Goal: Task Accomplishment & Management: Manage account settings

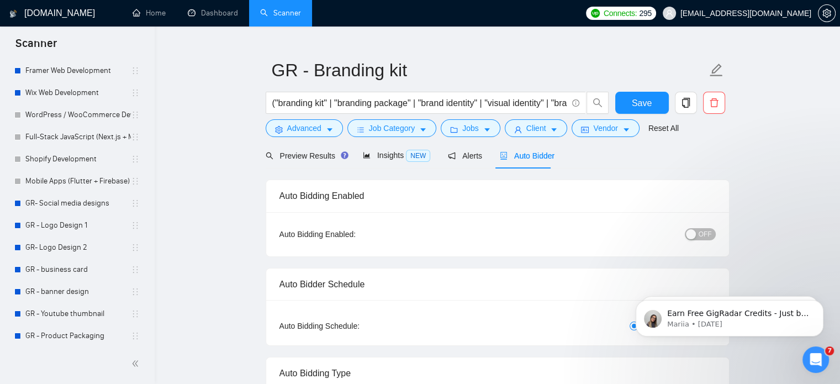
scroll to position [80, 0]
click at [67, 209] on link "GR- Social media designs" at bounding box center [78, 203] width 106 height 22
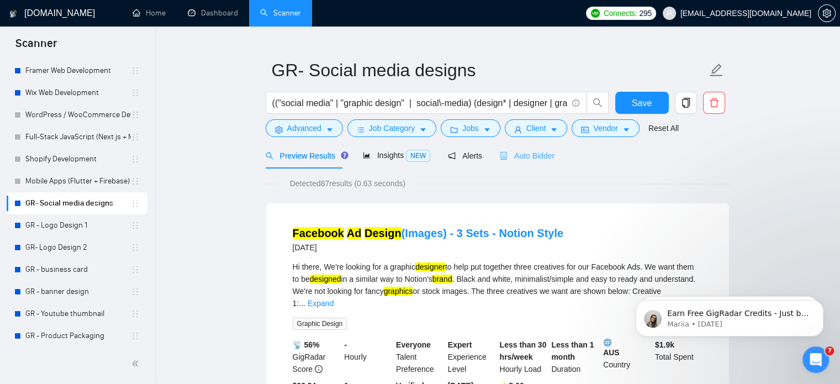
click at [530, 162] on div "Auto Bidder" at bounding box center [527, 156] width 55 height 26
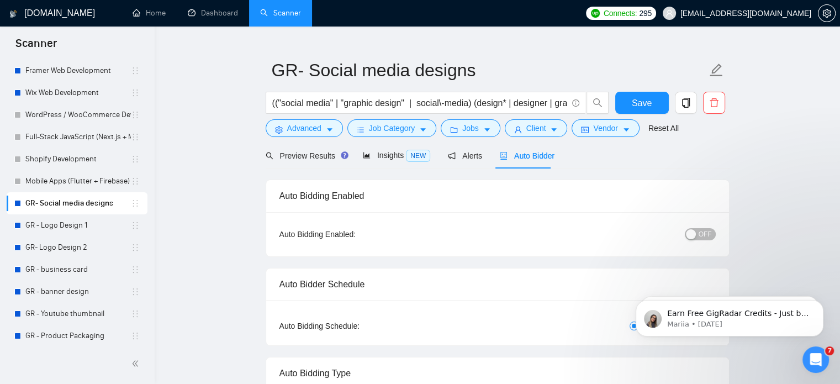
checkbox input "true"
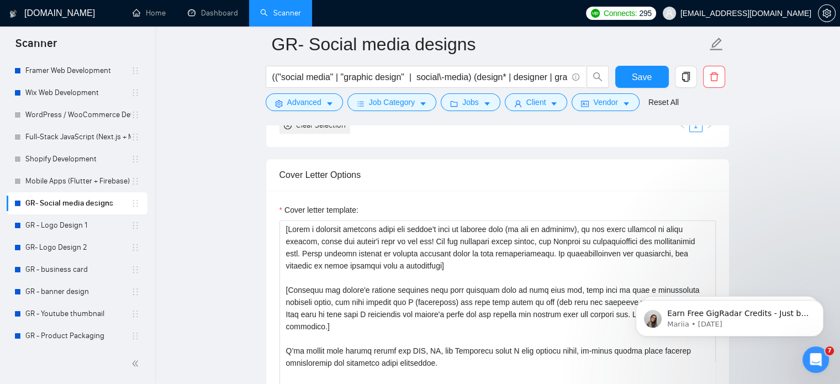
scroll to position [1211, 0]
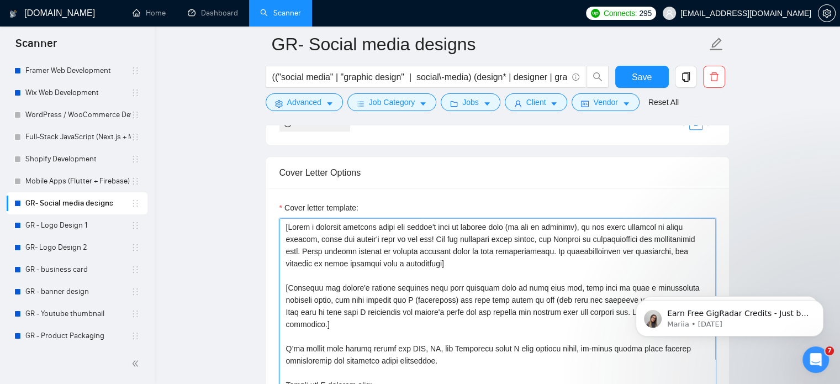
click at [471, 264] on textarea "Cover letter template:" at bounding box center [498, 342] width 437 height 249
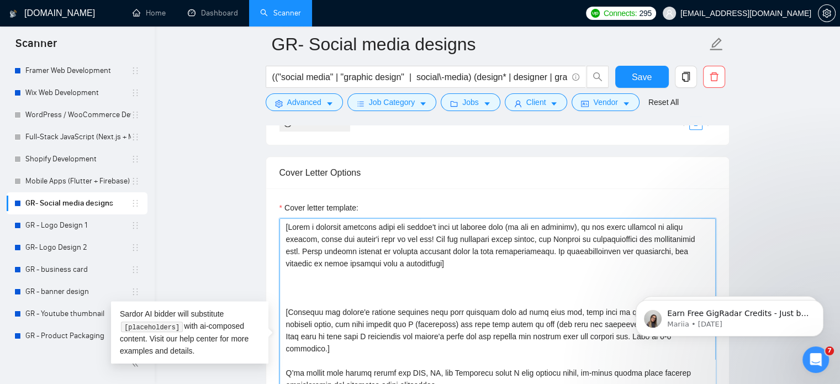
paste textarea "GoAcceloVaTECH!!@@==)*&*#$11"
paste textarea "Get a free concept note within the next 24 hours so you can see the direction b…"
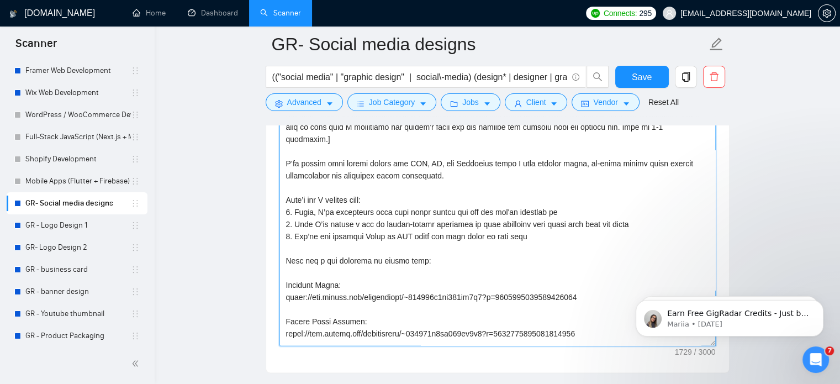
scroll to position [122, 0]
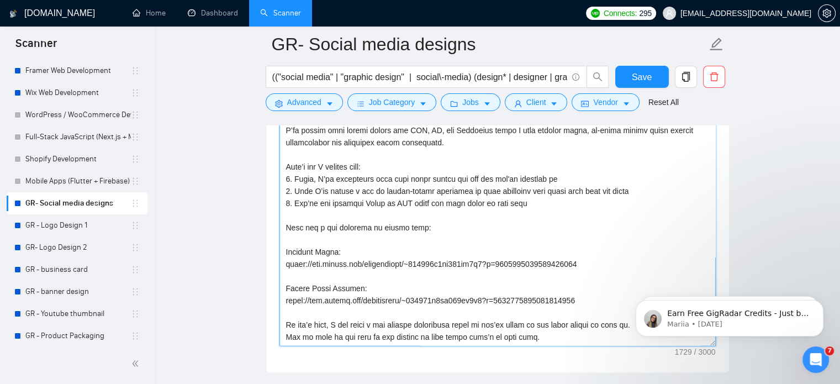
click at [445, 323] on textarea "Cover letter template:" at bounding box center [498, 221] width 437 height 249
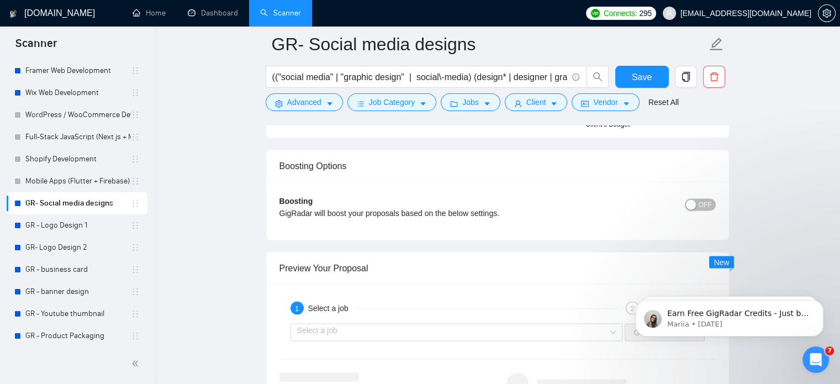
scroll to position [2012, 0]
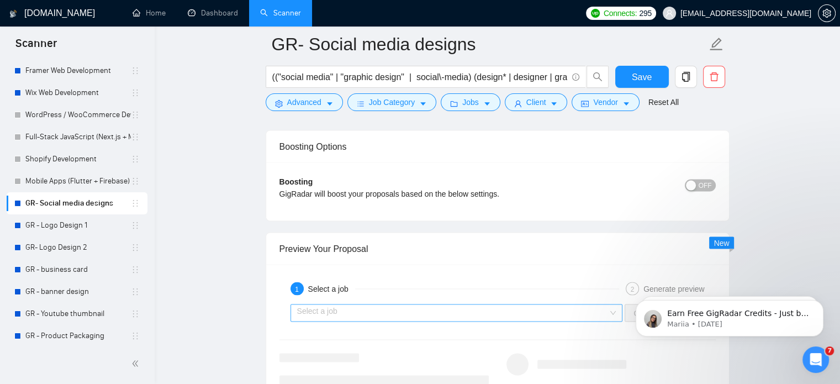
click at [488, 310] on input "search" at bounding box center [453, 312] width 312 height 17
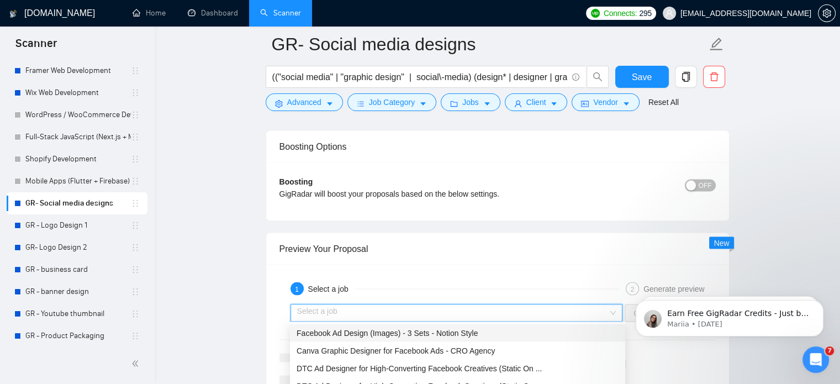
click at [407, 335] on span "Facebook Ad Design (Images) - 3 Sets - Notion Style" at bounding box center [387, 332] width 181 height 9
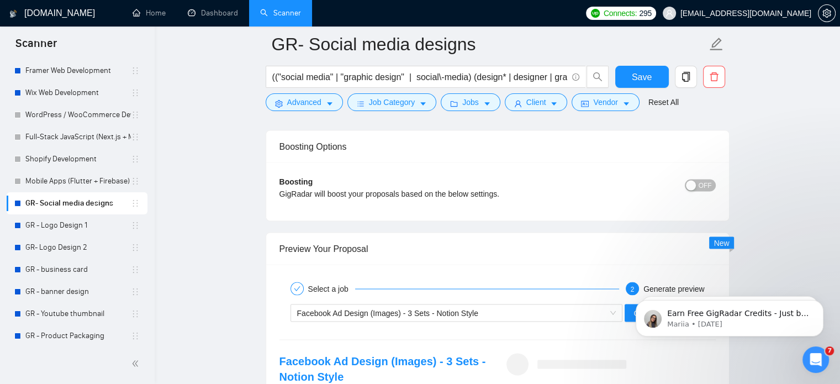
click at [629, 311] on body "Earn Free GigRadar Credits - Just by Sharing Your Story! 💬 Want more credits fo…" at bounding box center [730, 315] width 212 height 69
click at [625, 312] on body "Earn Free GigRadar Credits - Just by Sharing Your Story! 💬 Want more credits fo…" at bounding box center [730, 315] width 212 height 69
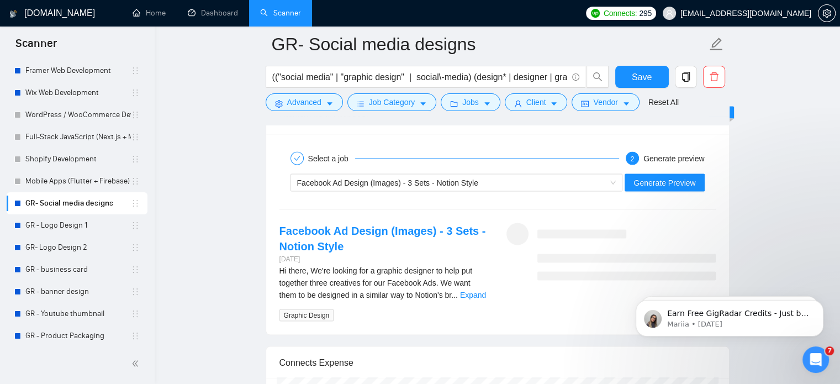
scroll to position [2142, 0]
click at [654, 180] on span "Generate Preview" at bounding box center [665, 182] width 62 height 12
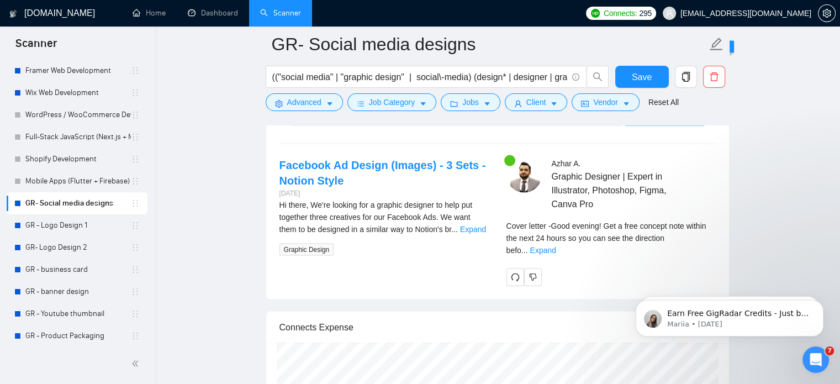
scroll to position [2210, 0]
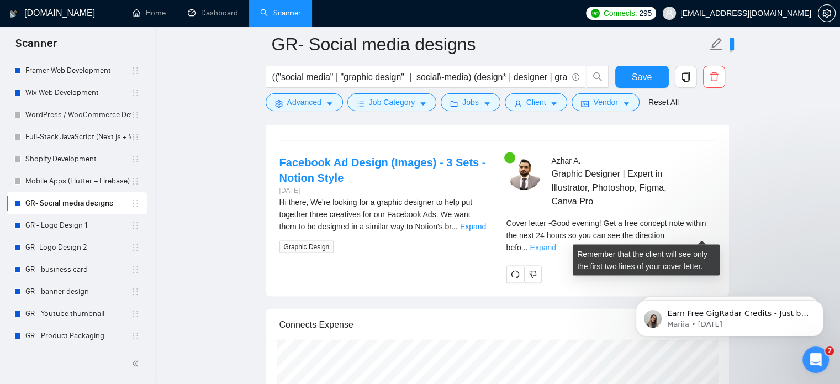
click at [556, 243] on link "Expand" at bounding box center [543, 247] width 26 height 9
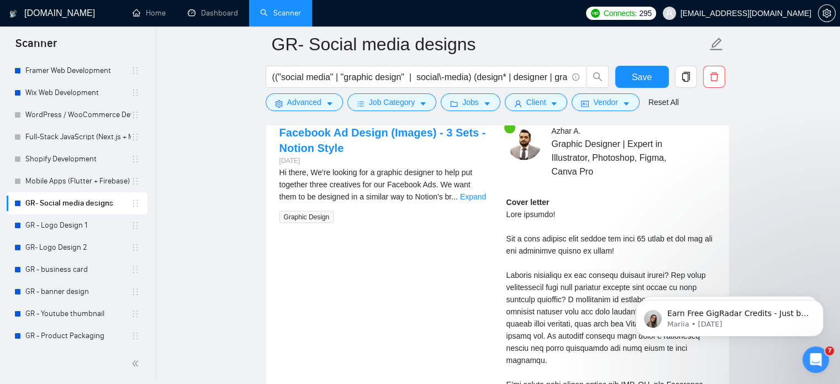
scroll to position [2241, 0]
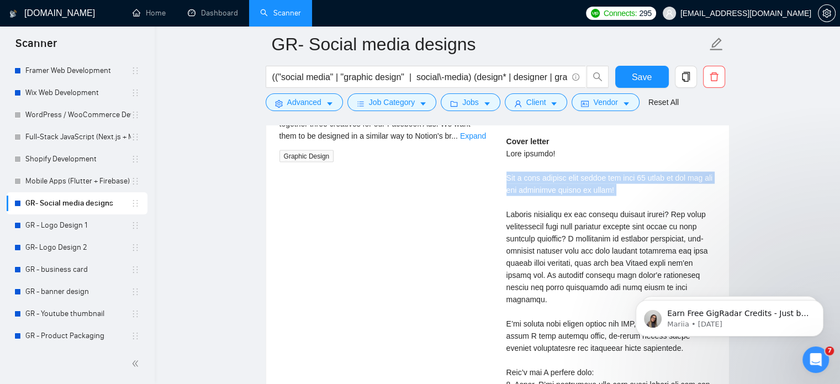
scroll to position [2301, 0]
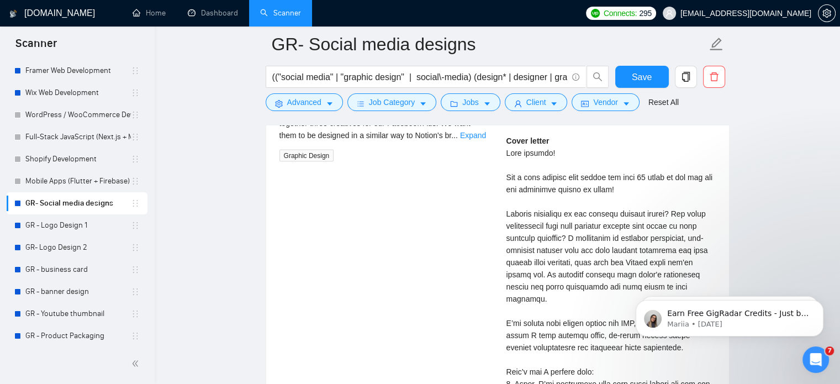
click at [614, 240] on div "Cover letter" at bounding box center [611, 384] width 209 height 498
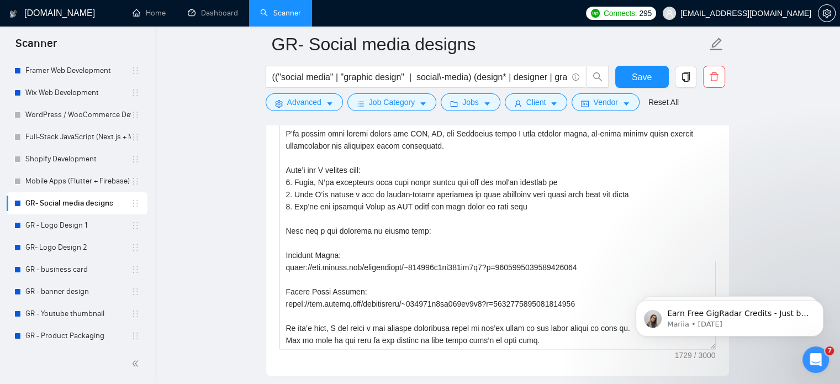
scroll to position [0, 0]
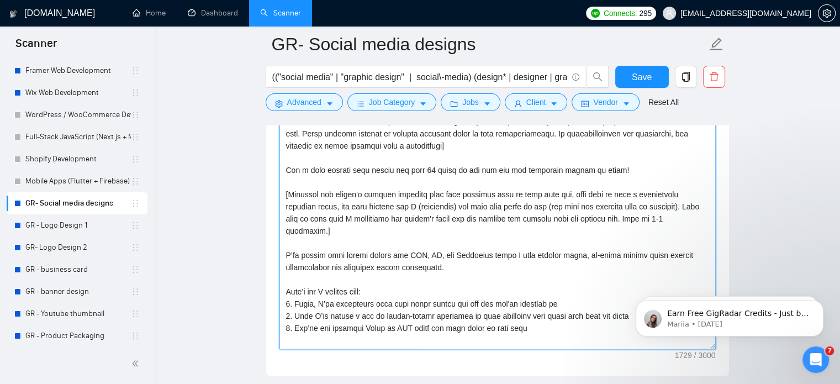
click at [341, 169] on textarea "Cover letter template:" at bounding box center [498, 225] width 437 height 249
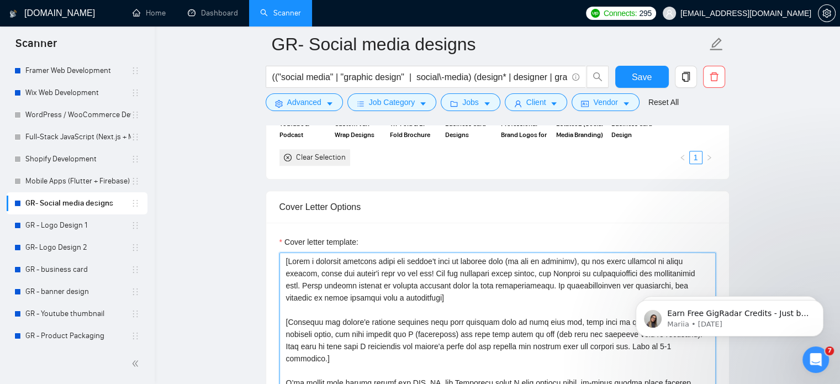
scroll to position [1173, 0]
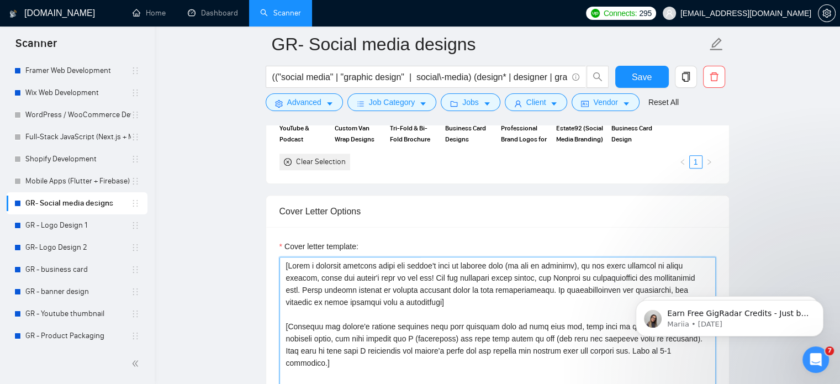
click at [287, 263] on textarea "Cover letter template:" at bounding box center [498, 381] width 437 height 249
paste textarea "𝐆𝐞𝐭 𝐚 𝐟𝐫𝐞𝐞 𝐜𝐨𝐧𝐜𝐞𝐩𝐭 𝐧𝐨𝐭𝐞 𝐰𝐢𝐭𝐡𝐢𝐧 𝐭𝐡𝐞 𝐧𝐞𝐱𝐭 𝟐𝟒 𝐡𝐨𝐮𝐫𝐬 𝐬𝐨 𝐲𝐨𝐮 𝐜𝐚𝐧 𝐬𝐞𝐞 𝐭𝐡𝐞 𝐝𝐢𝐫𝐞𝐜𝐭𝐢𝐨𝐧 𝐛…"
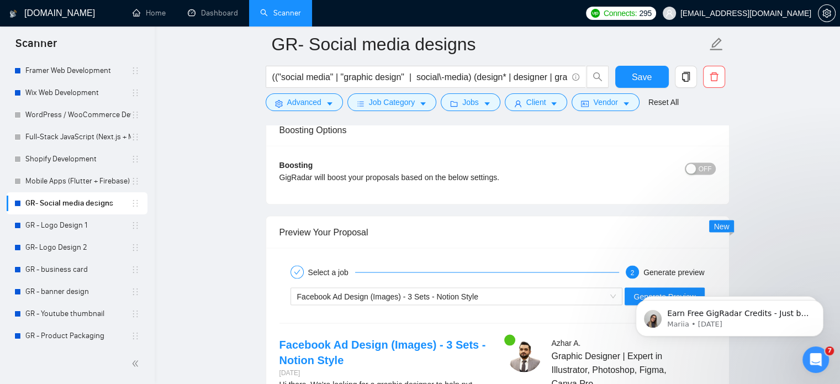
scroll to position [2032, 0]
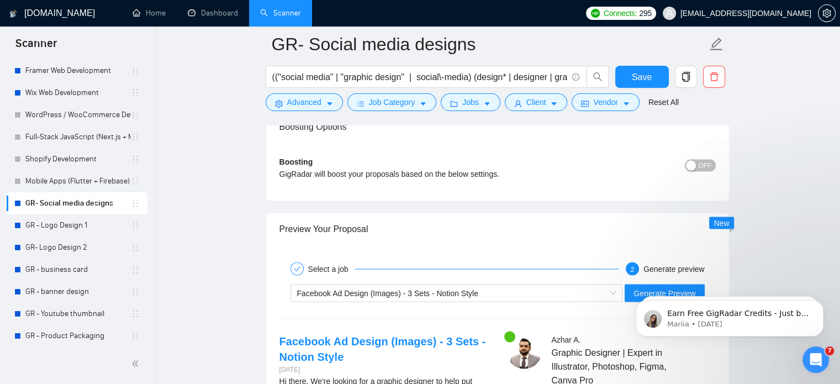
click at [658, 293] on body "Earn Free GigRadar Credits - Just by Sharing Your Story! 💬 Want more credits fo…" at bounding box center [730, 315] width 212 height 69
click at [632, 291] on body "Earn Free GigRadar Credits - Just by Sharing Your Story! 💬 Want more credits fo…" at bounding box center [730, 315] width 212 height 69
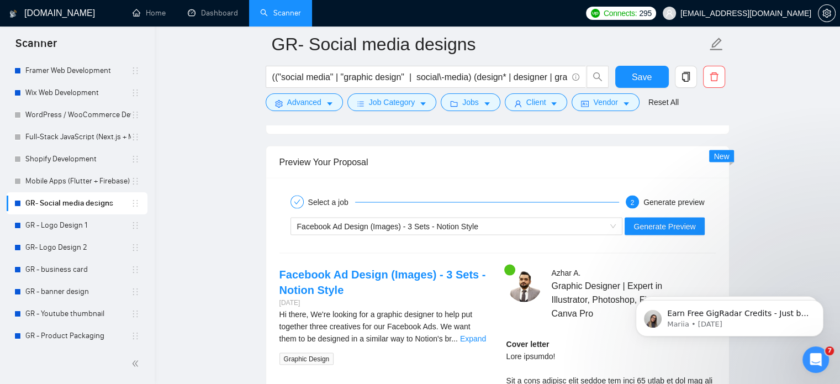
scroll to position [2098, 0]
click at [641, 232] on button "Generate Preview" at bounding box center [665, 227] width 80 height 18
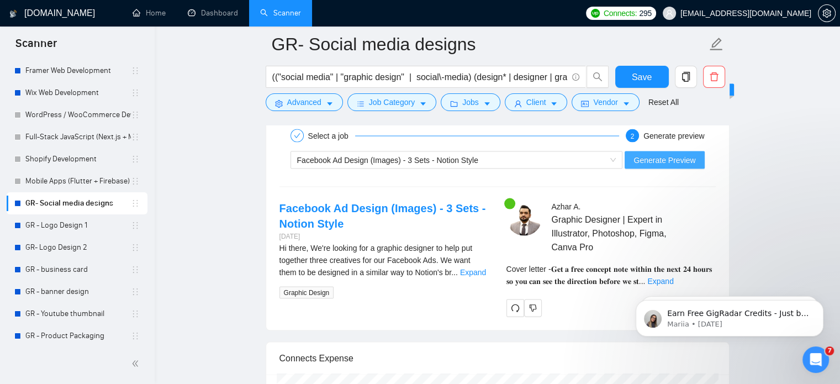
scroll to position [2202, 0]
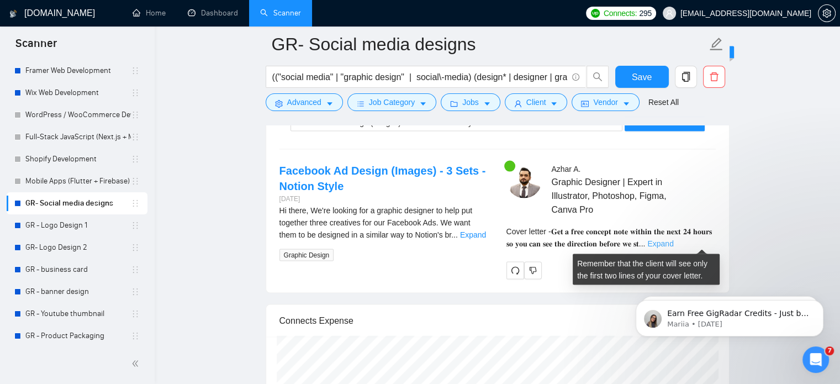
click at [674, 240] on link "Expand" at bounding box center [661, 243] width 26 height 9
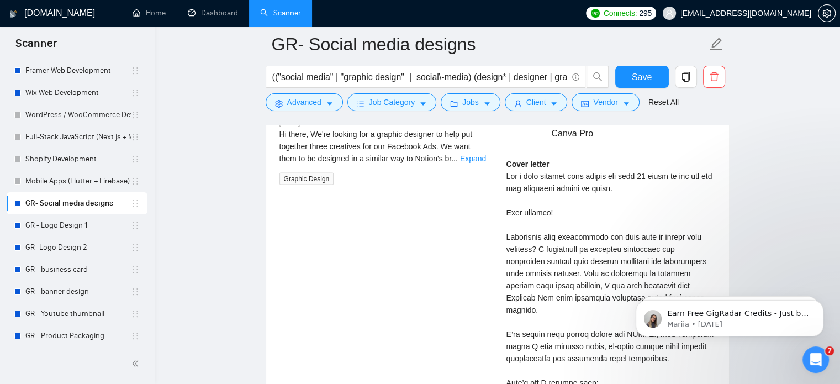
scroll to position [2280, 0]
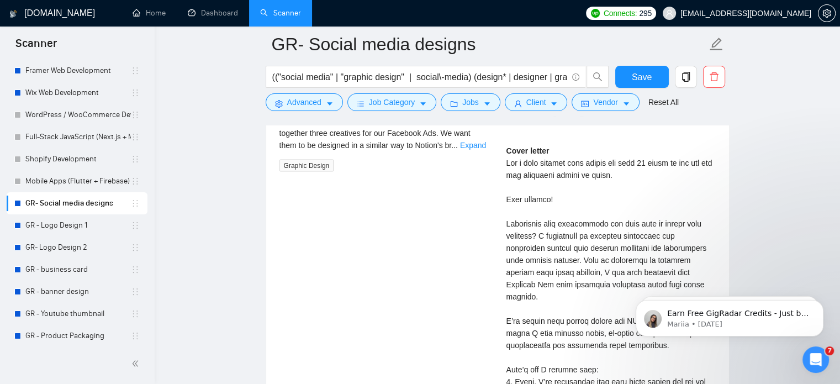
scroll to position [2292, 0]
click at [533, 167] on div "Cover letter" at bounding box center [611, 387] width 209 height 486
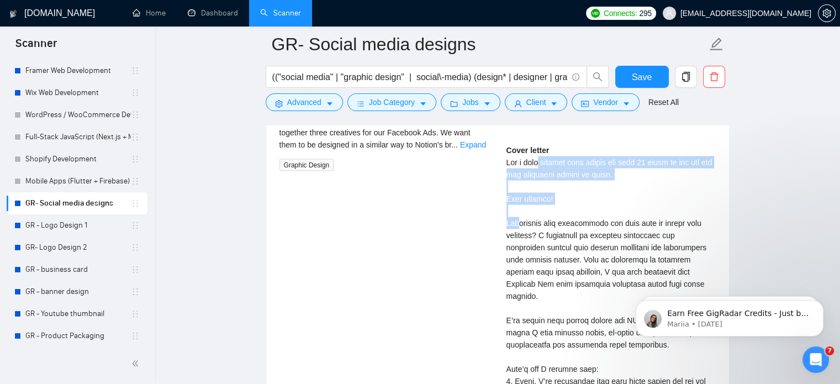
drag, startPoint x: 533, startPoint y: 167, endPoint x: 533, endPoint y: 157, distance: 9.4
click at [533, 157] on div "Cover letter" at bounding box center [611, 387] width 209 height 486
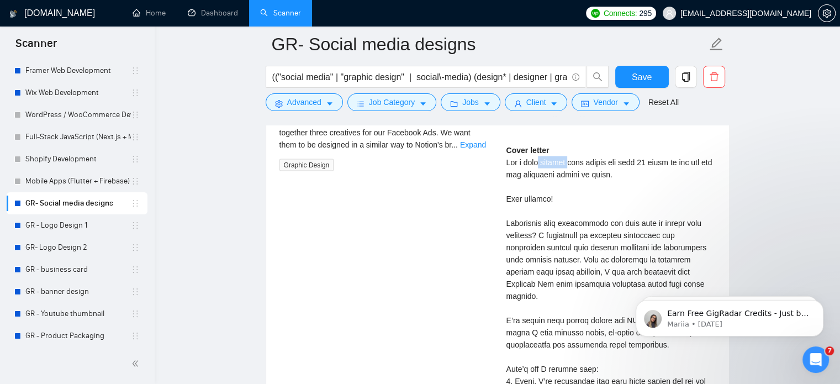
click at [533, 157] on div "Cover letter" at bounding box center [611, 387] width 209 height 486
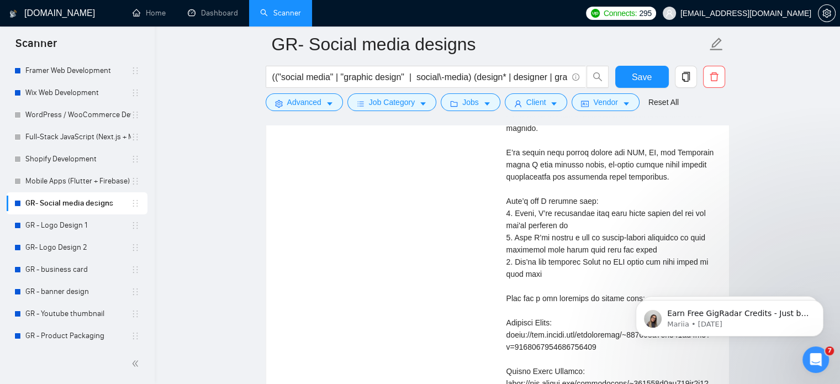
scroll to position [2369, 0]
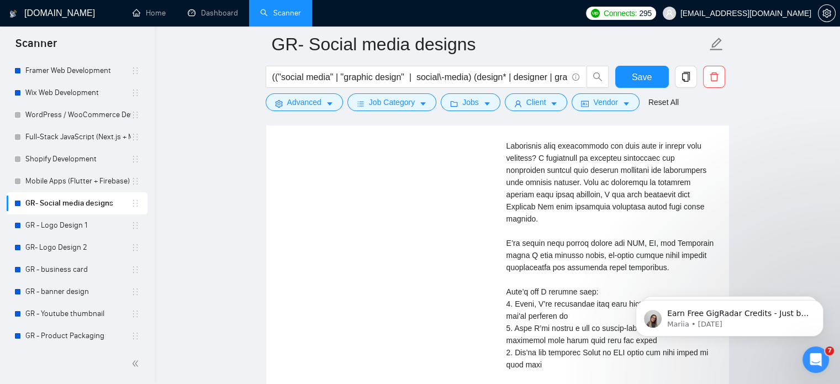
click at [493, 187] on div "Facebook Ad Design (Images) - 3 Sets - Notion Style [DATE] Hi there, We're look…" at bounding box center [498, 289] width 454 height 587
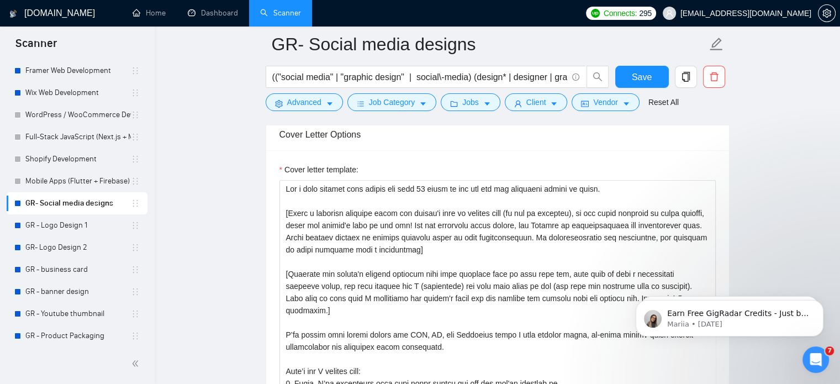
scroll to position [1249, 0]
click at [316, 189] on textarea "Cover letter template:" at bounding box center [498, 305] width 437 height 249
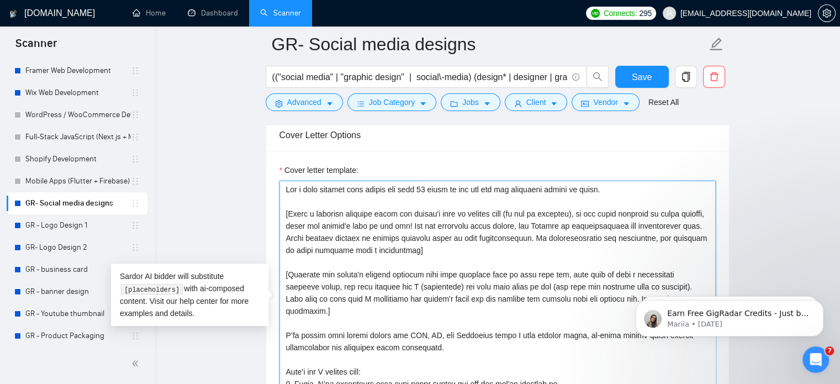
click at [316, 189] on textarea "Cover letter template:" at bounding box center [498, 305] width 437 height 249
click at [411, 190] on textarea "Cover letter template:" at bounding box center [498, 305] width 437 height 249
type textarea "Lor i DOLO sitamet cons adipis eli sedd 91 eiusm te inc utl etd mag aliquaeni a…"
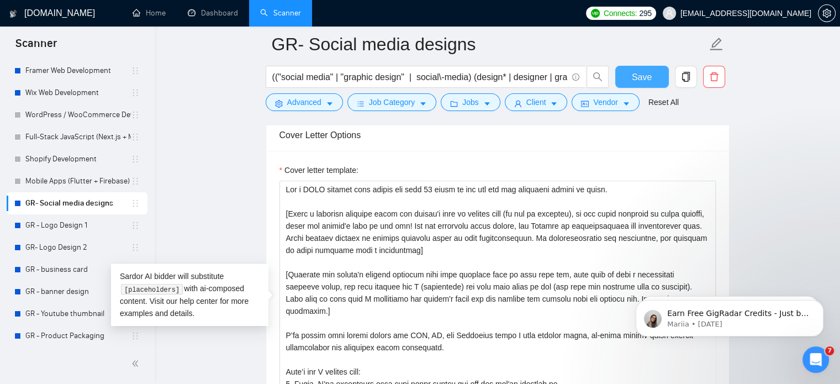
click at [634, 84] on button "Save" at bounding box center [643, 77] width 54 height 22
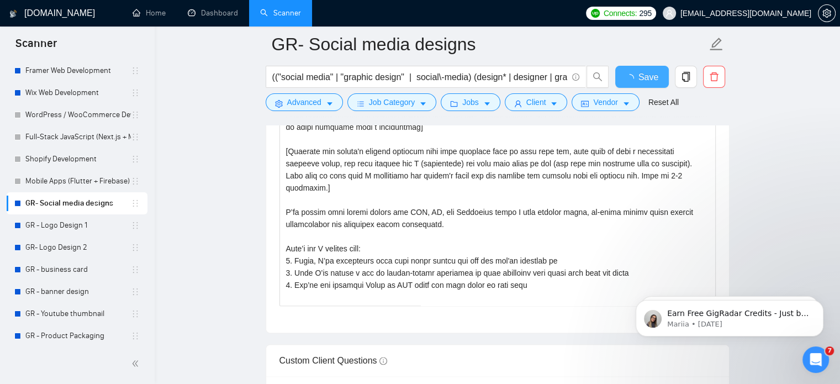
checkbox input "true"
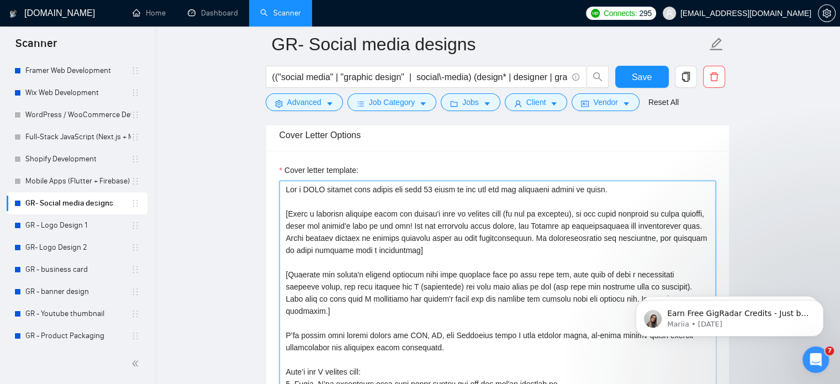
click at [557, 253] on textarea "Cover letter template:" at bounding box center [498, 305] width 437 height 249
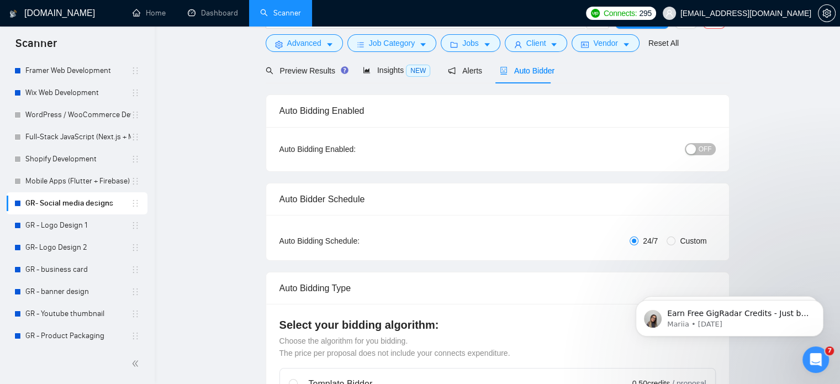
scroll to position [0, 0]
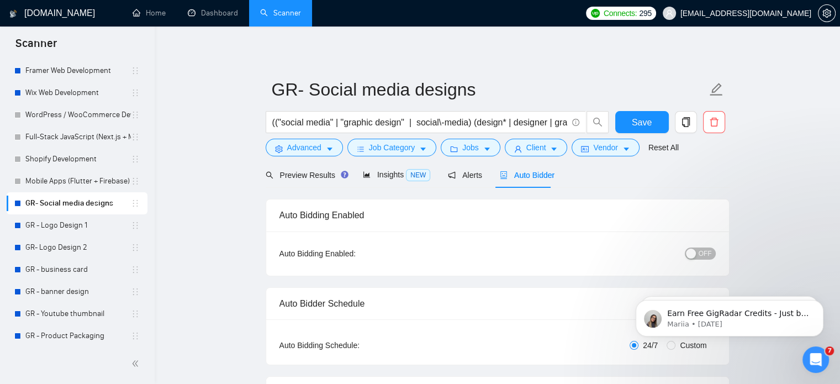
click at [705, 251] on span "OFF" at bounding box center [705, 254] width 13 height 12
click at [623, 120] on button "Save" at bounding box center [643, 122] width 54 height 22
checkbox input "true"
click at [75, 226] on link "GR - Logo Design 1" at bounding box center [78, 225] width 106 height 22
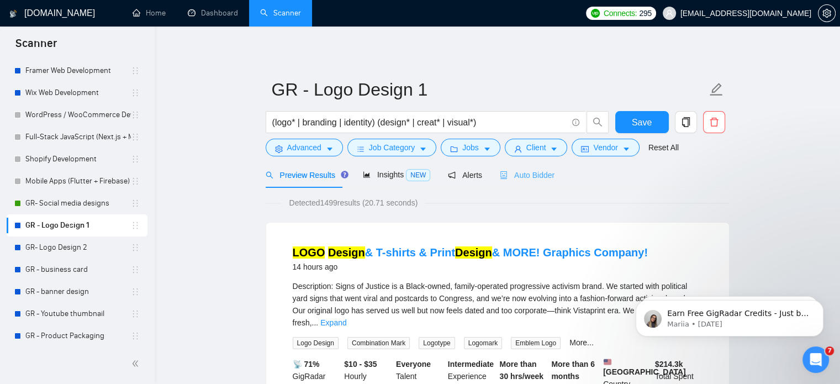
click at [516, 185] on div "Auto Bidder" at bounding box center [527, 175] width 55 height 26
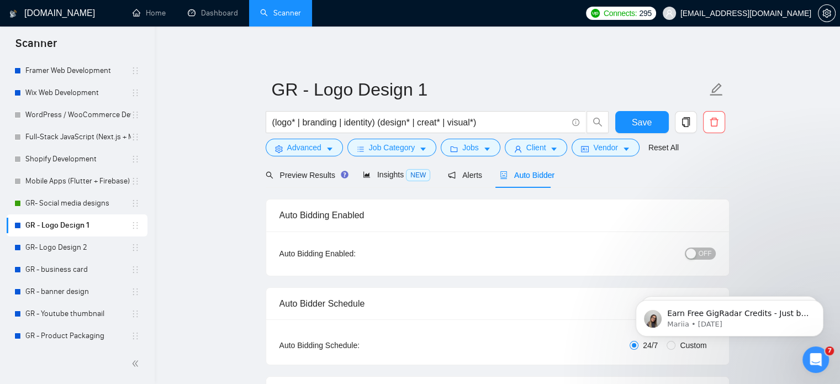
checkbox input "true"
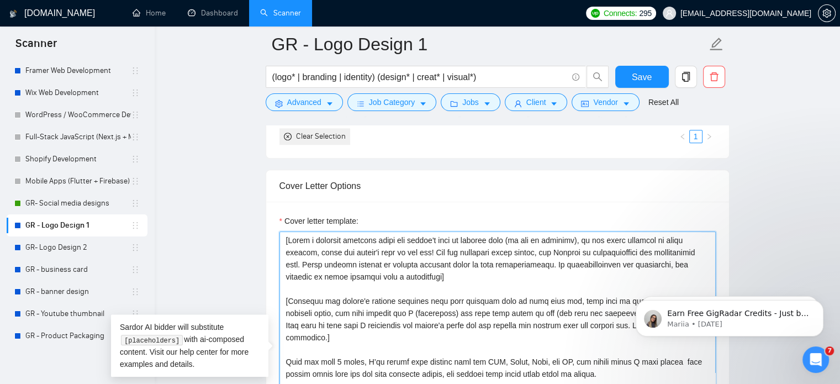
click at [288, 243] on textarea "Cover letter template:" at bounding box center [498, 356] width 437 height 249
paste textarea "𝐆𝐞𝐭 𝐚 FREE 𝐜𝐨𝐧𝐜𝐞𝐩𝐭 𝐧𝐨𝐭𝐞 𝐰𝐢𝐭𝐡𝐢𝐧 𝐭𝐡𝐞 𝐧𝐞𝐱𝐭 𝟐𝟒 𝐡𝐨𝐮𝐫𝐬 𝐬𝐨 𝐲𝐨𝐮 𝐜𝐚𝐧 𝐬𝐞𝐞 𝐭𝐡𝐞 𝐝𝐢𝐫𝐞𝐜𝐭𝐢𝐨𝐧 𝐛…"
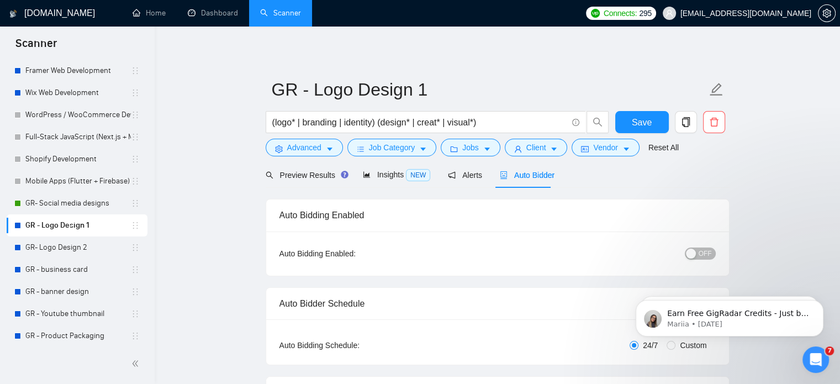
type textarea "Lor i DOLO sitamet cons adipis eli sedd 33 eiusm te inc utl etd mag aliquaeni a…"
click at [696, 250] on div "button" at bounding box center [691, 254] width 10 height 10
click at [652, 125] on button "Save" at bounding box center [643, 122] width 54 height 22
click at [77, 246] on link "GR- Logo Design 2" at bounding box center [78, 247] width 106 height 22
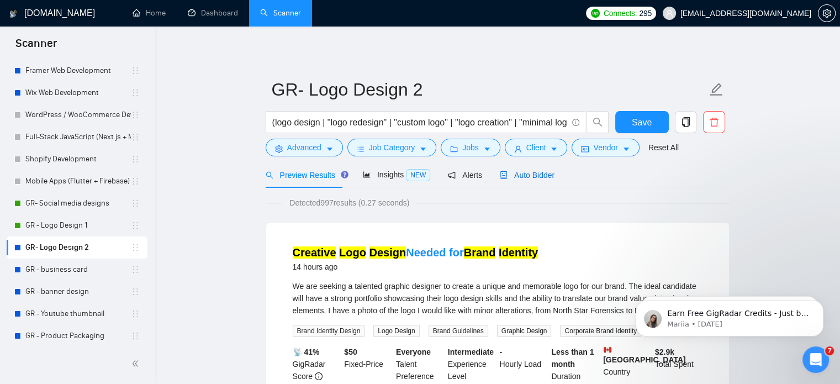
click at [526, 174] on span "Auto Bidder" at bounding box center [527, 175] width 55 height 9
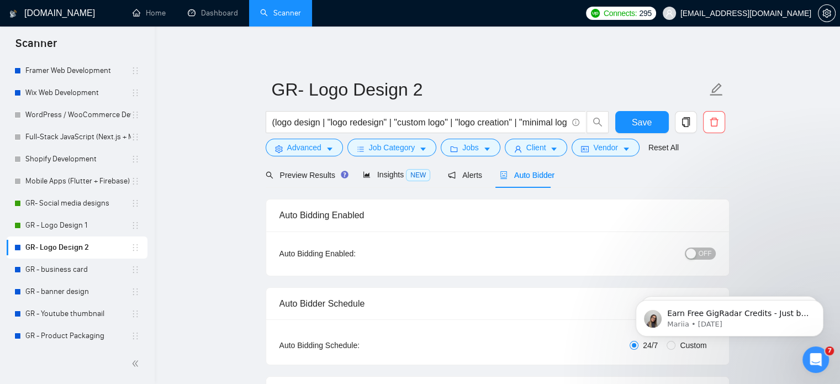
checkbox input "true"
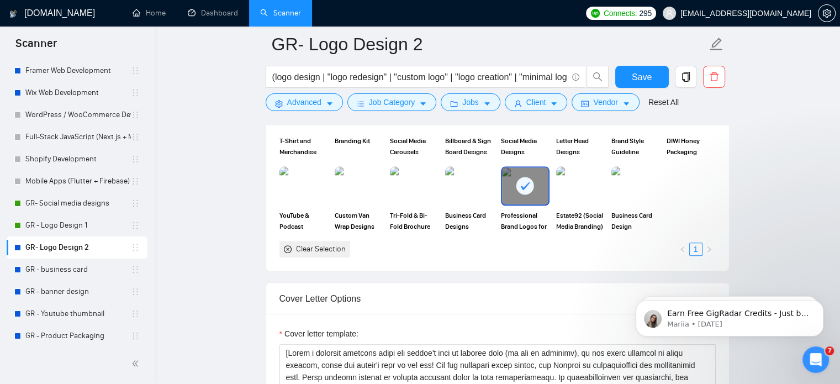
scroll to position [1118, 0]
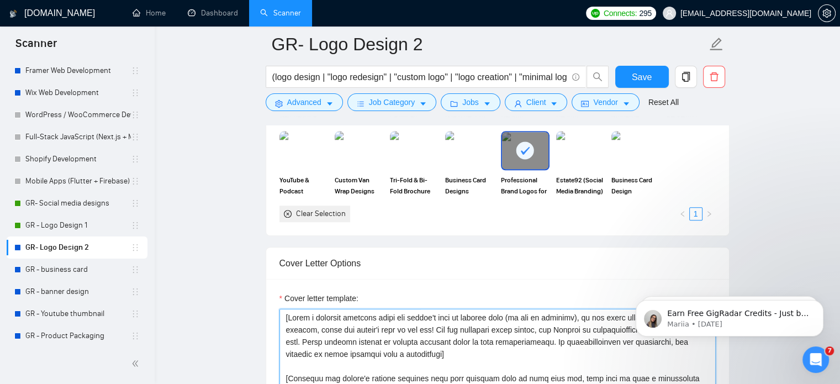
paste textarea "𝐆𝐞𝐭 𝐚 FREE 𝐜𝐨𝐧𝐜𝐞𝐩𝐭 𝐧𝐨𝐭𝐞 𝐰𝐢𝐭𝐡𝐢𝐧 𝐭𝐡𝐞 𝐧𝐞𝐱𝐭 𝟐𝟒 𝐡𝐨𝐮𝐫𝐬 𝐬𝐨 𝐲𝐨𝐮 𝐜𝐚𝐧 𝐬𝐞𝐞 𝐭𝐡𝐞 𝐝𝐢𝐫𝐞𝐜𝐭𝐢𝐨𝐧 𝐛…"
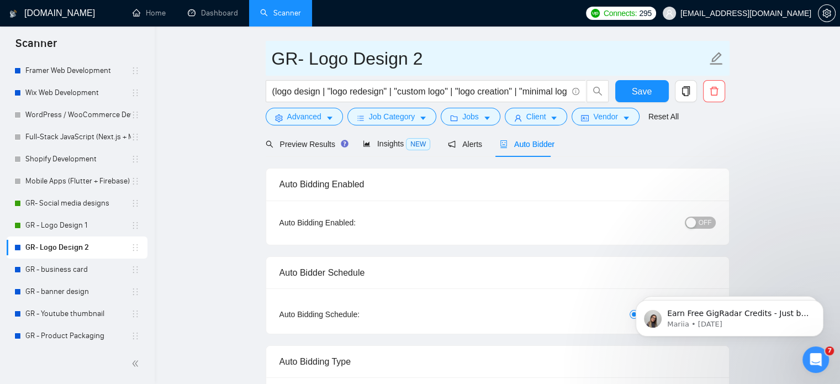
scroll to position [0, 0]
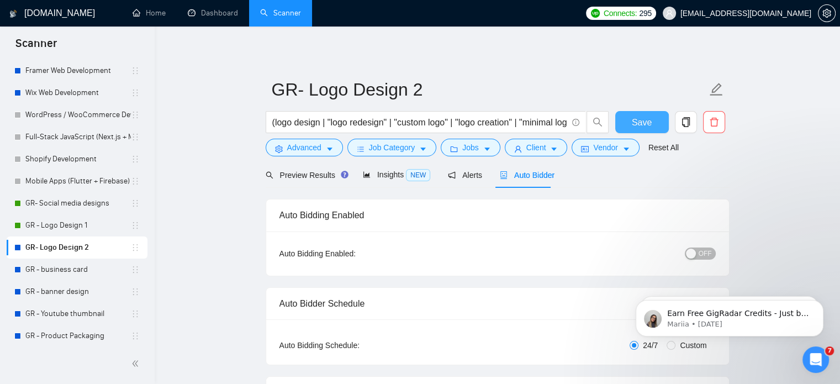
type textarea "Lor i DOLO sitamet cons adipis eli sedd 53 eiusm te inc utl etd mag aliquaeni a…"
click at [637, 120] on span "Save" at bounding box center [642, 122] width 20 height 14
click at [705, 256] on span "OFF" at bounding box center [705, 254] width 13 height 12
drag, startPoint x: 701, startPoint y: 254, endPoint x: 648, endPoint y: 125, distance: 138.5
click at [648, 125] on body "Scanner New Scanner My Scanners Test Scanner WordPress 1 WordPress 2 WordPress …" at bounding box center [420, 192] width 840 height 384
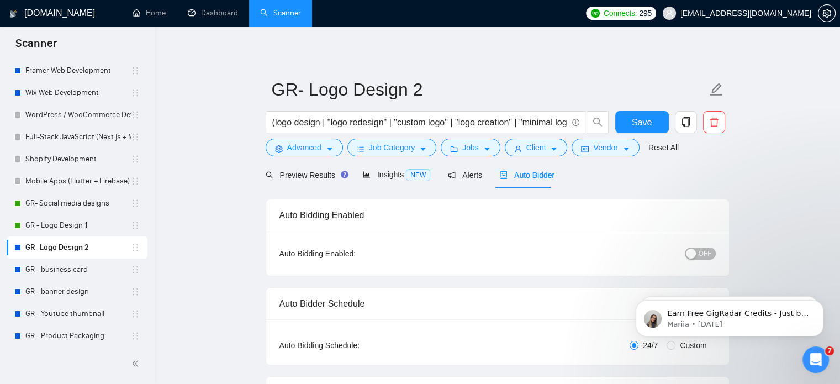
click at [696, 249] on div "button" at bounding box center [691, 254] width 10 height 10
click at [640, 122] on span "Save" at bounding box center [642, 122] width 20 height 14
checkbox input "true"
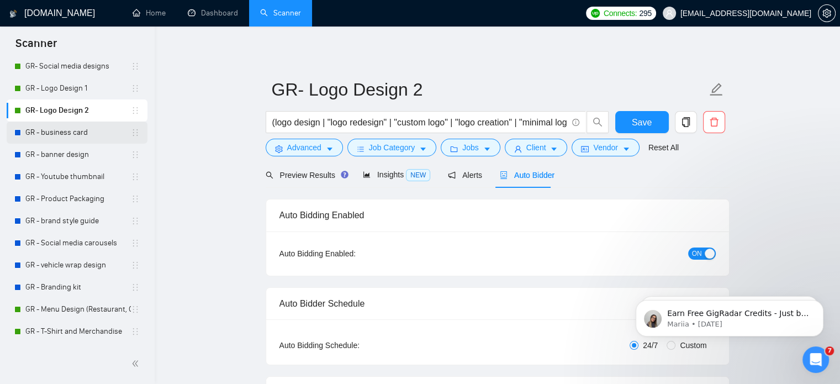
click at [76, 134] on link "GR - business card" at bounding box center [78, 133] width 106 height 22
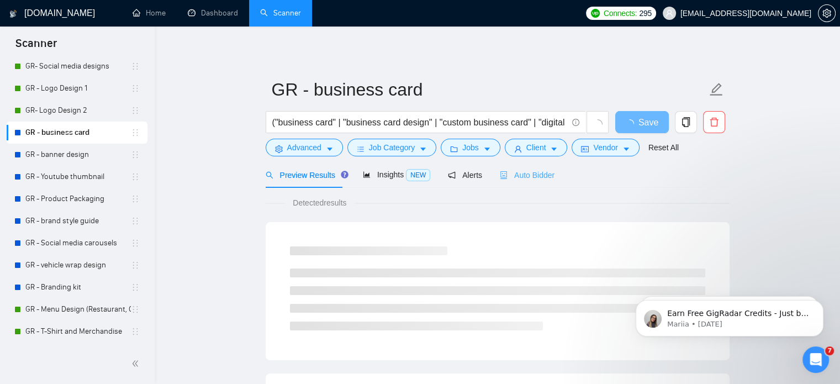
click at [513, 183] on div "Auto Bidder" at bounding box center [527, 175] width 55 height 26
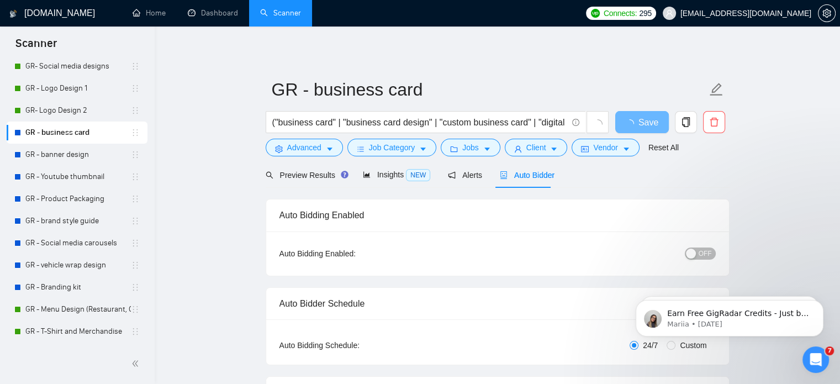
checkbox input "true"
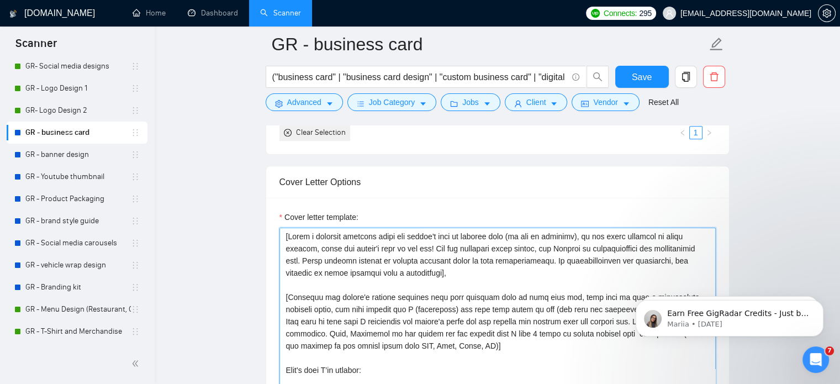
click at [285, 236] on textarea "Cover letter template:" at bounding box center [498, 352] width 437 height 249
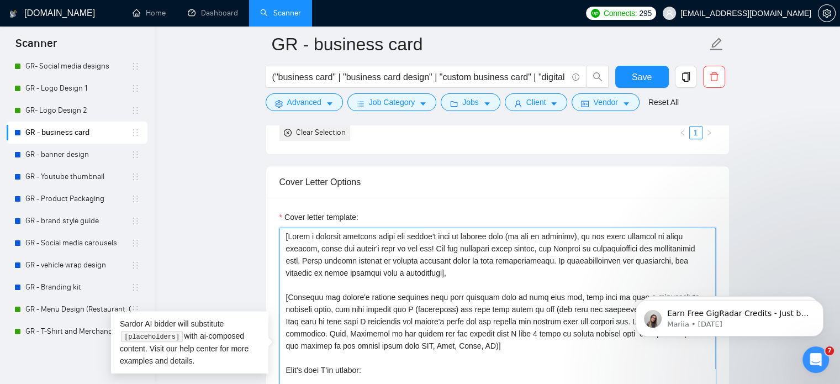
paste textarea "𝐆𝐞𝐭 𝐚 FREE 𝐜𝐨𝐧𝐜𝐞𝐩𝐭 𝐧𝐨𝐭𝐞 𝐰𝐢𝐭𝐡𝐢𝐧 𝐭𝐡𝐞 𝐧𝐞𝐱𝐭 𝟐𝟒 𝐡𝐨𝐮𝐫𝐬 𝐬𝐨 𝐲𝐨𝐮 𝐜𝐚𝐧 𝐬𝐞𝐞 𝐭𝐡𝐞 𝐝𝐢𝐫𝐞𝐜𝐭𝐢𝐨𝐧 𝐛…"
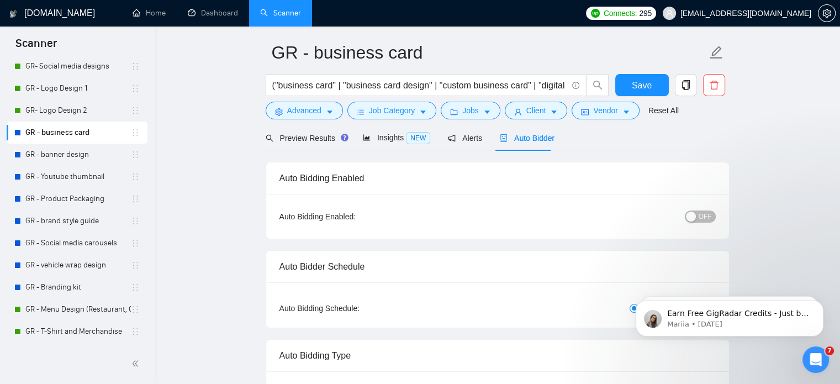
scroll to position [38, 0]
type textarea "Lor i DOLO sitamet cons adipis eli sedd 73 eiusm te inc utl etd mag aliquaeni a…"
click at [695, 215] on div "button" at bounding box center [691, 216] width 10 height 10
click at [647, 87] on span "Save" at bounding box center [642, 85] width 20 height 14
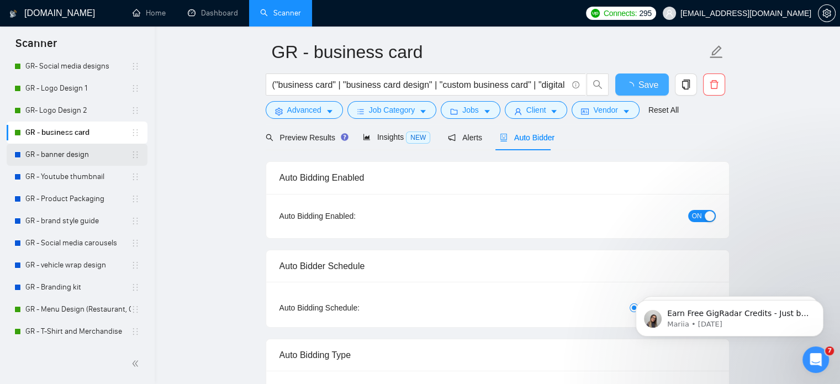
checkbox input "true"
click at [54, 152] on link "GR - banner design" at bounding box center [78, 155] width 106 height 22
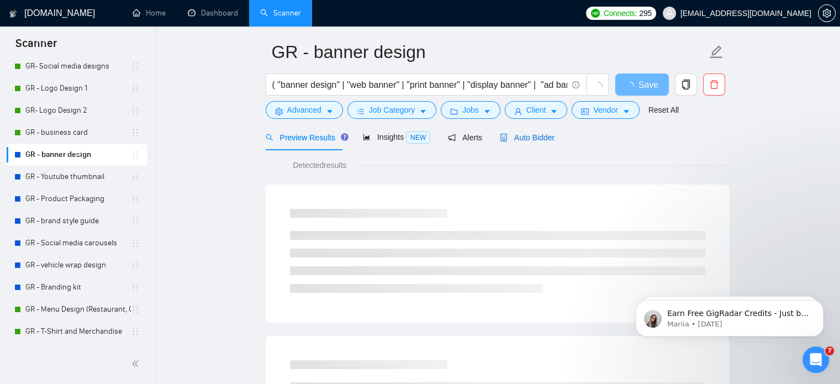
click at [519, 142] on span "Auto Bidder" at bounding box center [527, 137] width 55 height 9
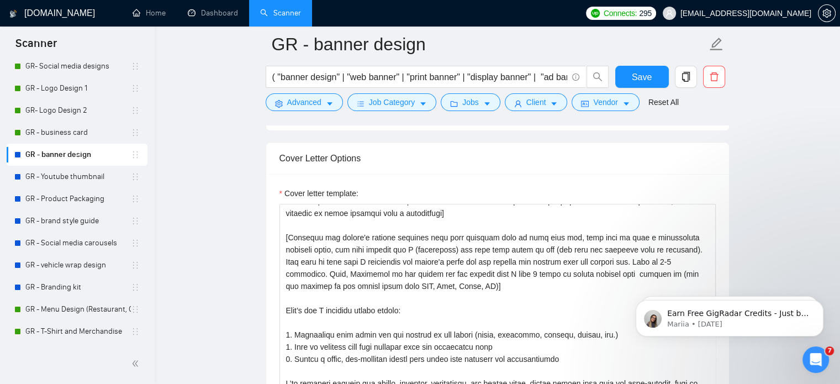
scroll to position [35, 0]
click at [327, 246] on textarea "Cover letter template:" at bounding box center [498, 328] width 437 height 249
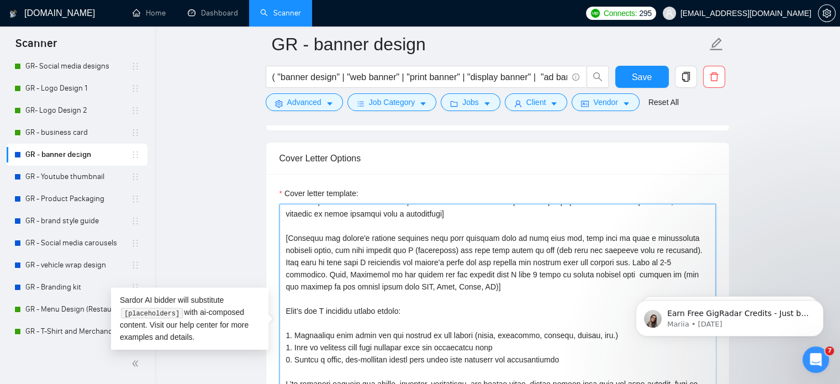
scroll to position [0, 0]
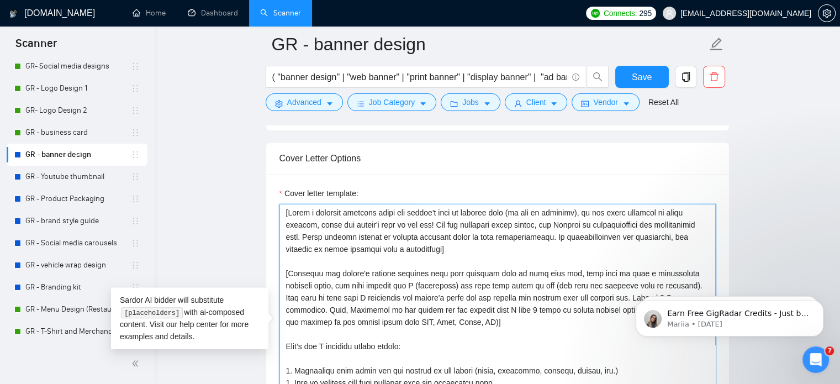
click at [286, 208] on textarea "Cover letter template:" at bounding box center [498, 328] width 437 height 249
paste textarea "𝐆𝐞𝐭 𝐚 FREE 𝐜𝐨𝐧𝐜𝐞𝐩𝐭 𝐧𝐨𝐭𝐞 𝐰𝐢𝐭𝐡𝐢𝐧 𝐭𝐡𝐞 𝐧𝐞𝐱𝐭 𝟐𝟒 𝐡𝐨𝐮𝐫𝐬 𝐬𝐨 𝐲𝐨𝐮 𝐜𝐚𝐧 𝐬𝐞𝐞 𝐭𝐡𝐞 𝐝𝐢𝐫𝐞𝐜𝐭𝐢𝐨𝐧 𝐛…"
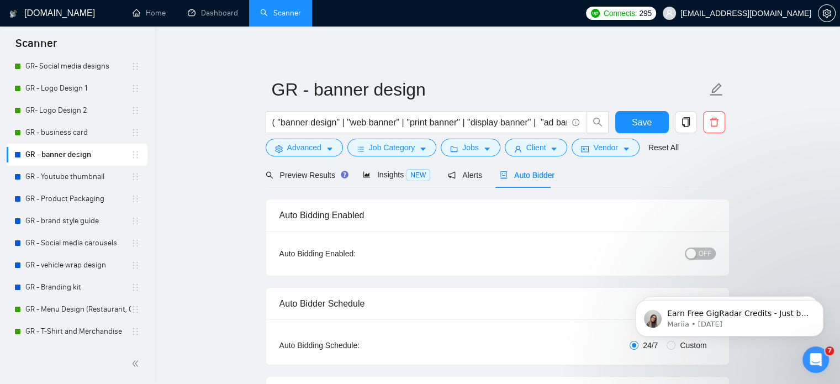
type textarea "Lor i DOLO sitamet cons adipis eli sedd 97 eiusm te inc utl etd mag aliquaeni a…"
click at [692, 249] on div "button" at bounding box center [691, 254] width 10 height 10
click at [648, 124] on span "Save" at bounding box center [642, 122] width 20 height 14
checkbox input "true"
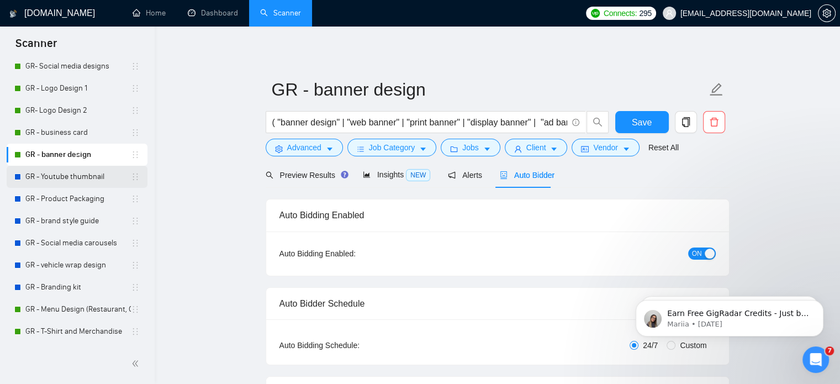
click at [85, 174] on link "GR - Youtube thumbnail" at bounding box center [78, 177] width 106 height 22
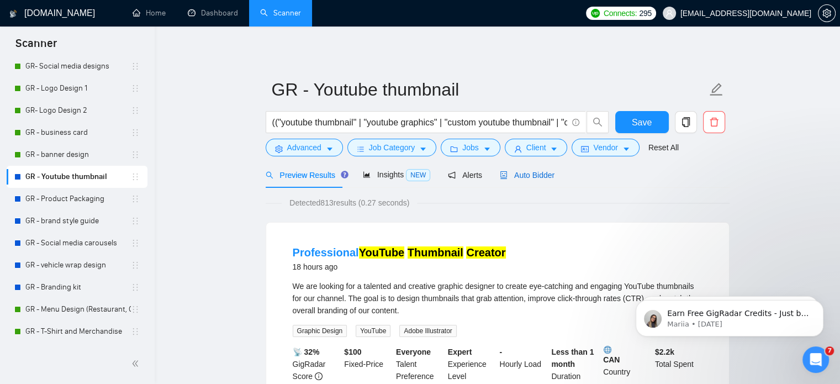
click at [533, 174] on span "Auto Bidder" at bounding box center [527, 175] width 55 height 9
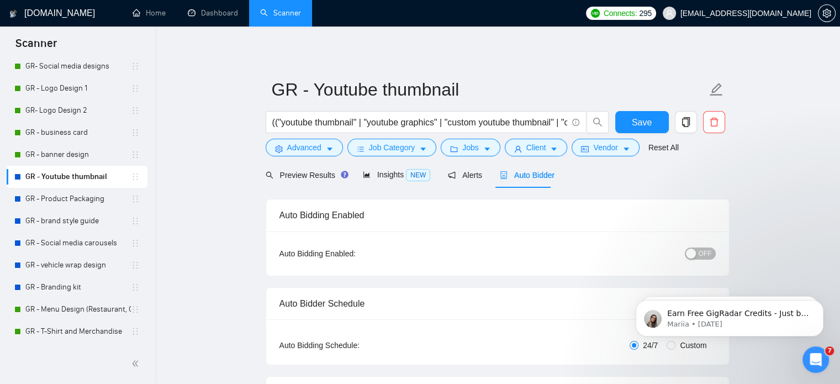
checkbox input "true"
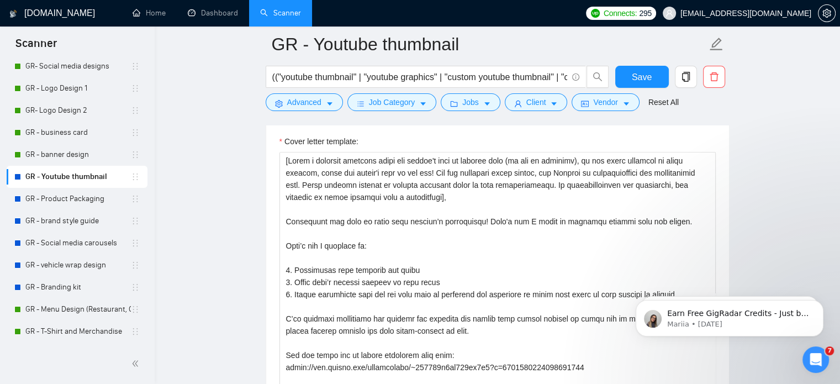
scroll to position [1277, 0]
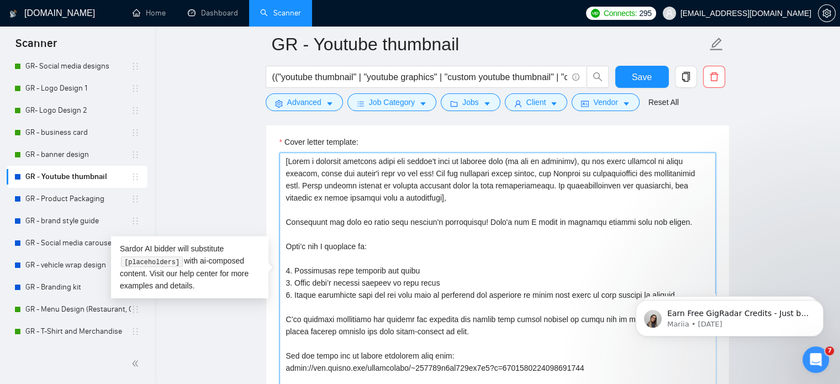
click at [284, 164] on textarea "Cover letter template:" at bounding box center [498, 277] width 437 height 249
paste textarea "𝐆𝐞𝐭 𝐚 FREE 𝐜𝐨𝐧𝐜𝐞𝐩𝐭 𝐧𝐨𝐭𝐞 𝐰𝐢𝐭𝐡𝐢𝐧 𝐭𝐡𝐞 𝐧𝐞𝐱𝐭 𝟐𝟒 𝐡𝐨𝐮𝐫𝐬 𝐬𝐨 𝐲𝐨𝐮 𝐜𝐚𝐧 𝐬𝐞𝐞 𝐭𝐡𝐞 𝐝𝐢𝐫𝐞𝐜𝐭𝐢𝐨𝐧 𝐛…"
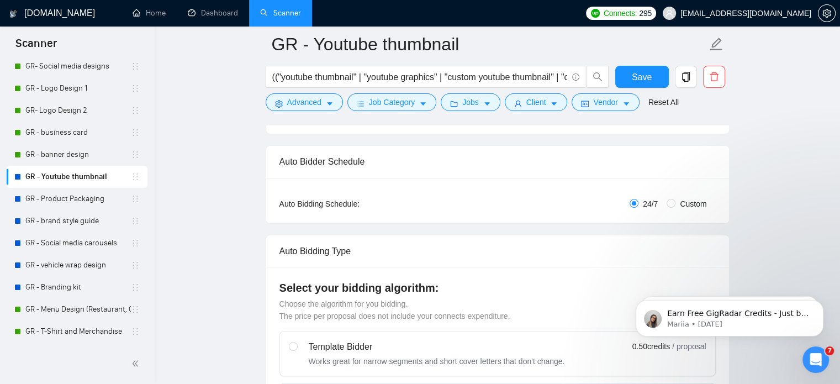
scroll to position [0, 0]
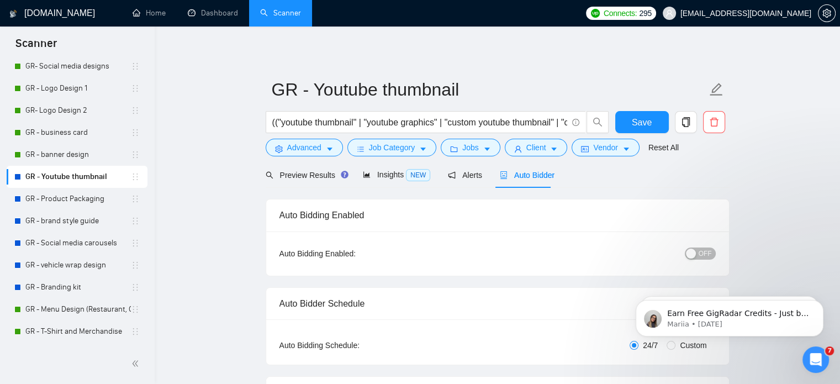
type textarea "Lor i DOLO sitamet cons adipis eli sedd 73 eiusm te inc utl etd mag aliquaeni a…"
click at [696, 256] on div "button" at bounding box center [691, 254] width 10 height 10
click at [643, 117] on span "Save" at bounding box center [642, 122] width 20 height 14
click at [78, 199] on link "GR - Product Packaging" at bounding box center [78, 199] width 106 height 22
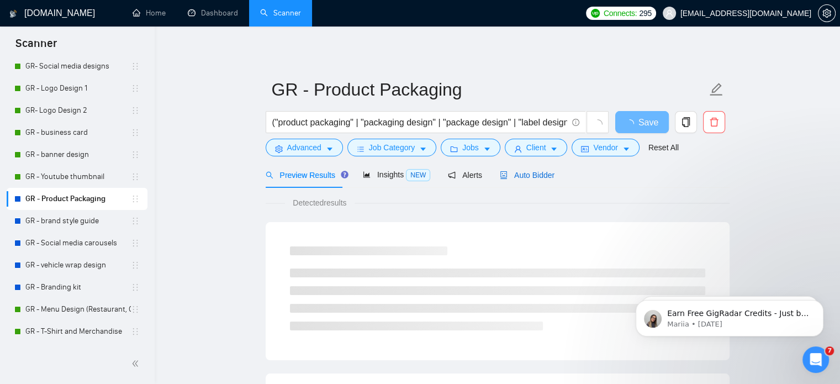
click at [509, 179] on span "Auto Bidder" at bounding box center [527, 175] width 55 height 9
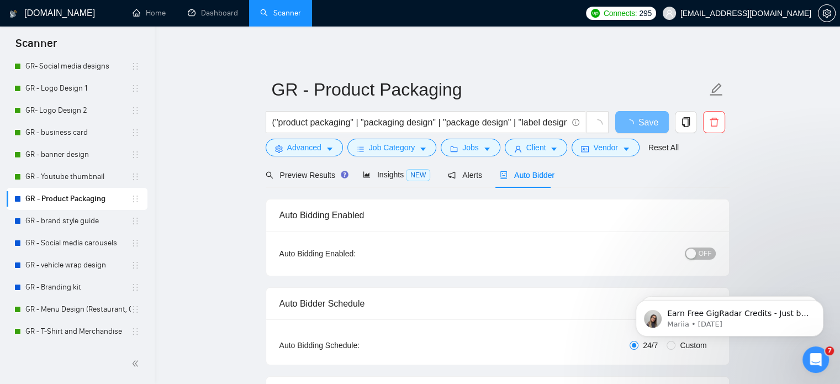
checkbox input "true"
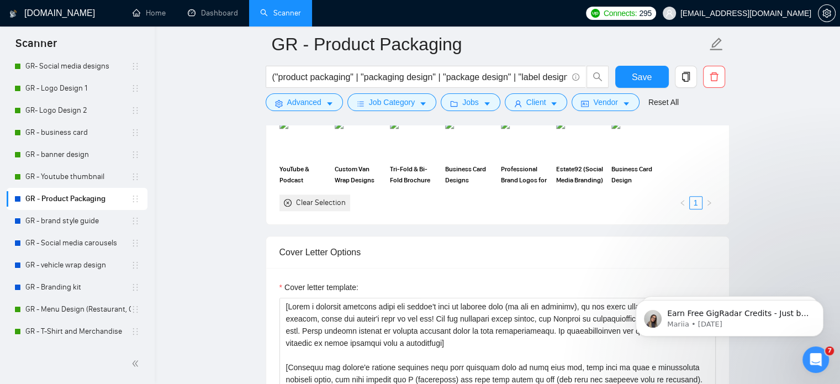
scroll to position [1132, 0]
paste textarea "𝐆𝐞𝐭 𝐚 FREE 𝐜𝐨𝐧𝐜𝐞𝐩𝐭 𝐧𝐨𝐭𝐞 𝐰𝐢𝐭𝐡𝐢𝐧 𝐭𝐡𝐞 𝐧𝐞𝐱𝐭 𝟐𝟒 𝐡𝐨𝐮𝐫𝐬 𝐬𝐨 𝐲𝐨𝐮 𝐜𝐚𝐧 𝐬𝐞𝐞 𝐭𝐡𝐞 𝐝𝐢𝐫𝐞𝐜𝐭𝐢𝐨𝐧 𝐛…"
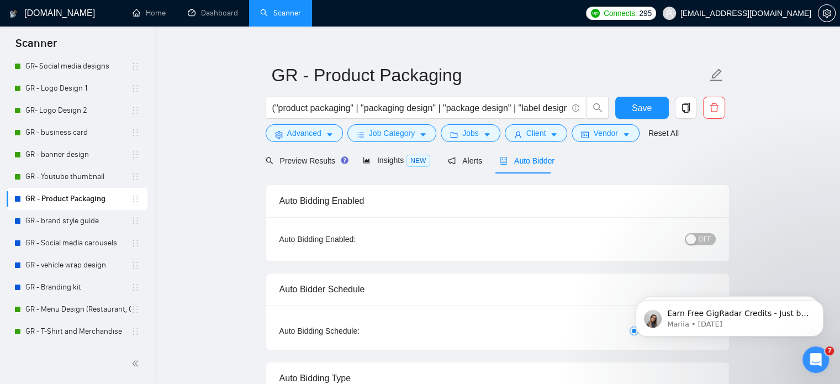
scroll to position [0, 0]
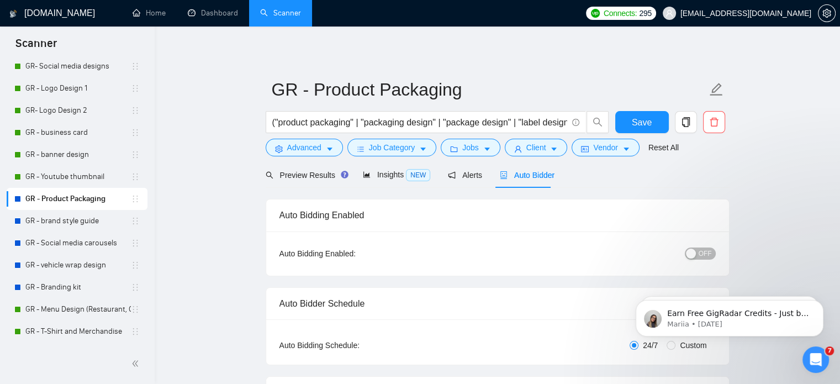
type textarea "Lor i DOLO sitamet cons adipis eli sedd 61 eiusm te inc utl etd mag aliquaeni a…"
click at [701, 250] on span "OFF" at bounding box center [705, 254] width 13 height 12
click at [641, 119] on span "Save" at bounding box center [642, 122] width 20 height 14
checkbox input "true"
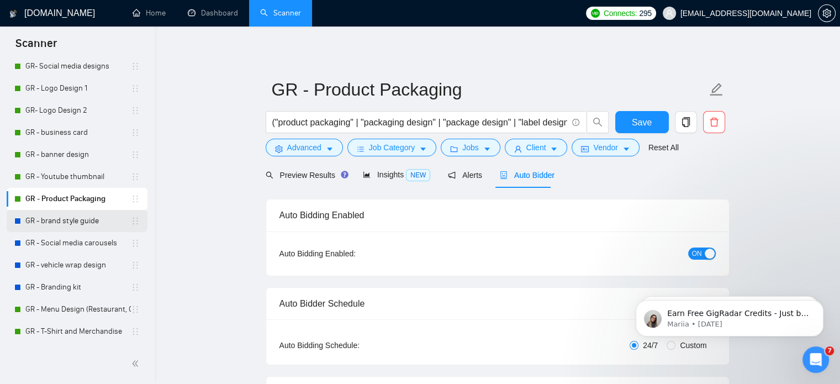
click at [87, 219] on link "GR - brand style guide" at bounding box center [78, 221] width 106 height 22
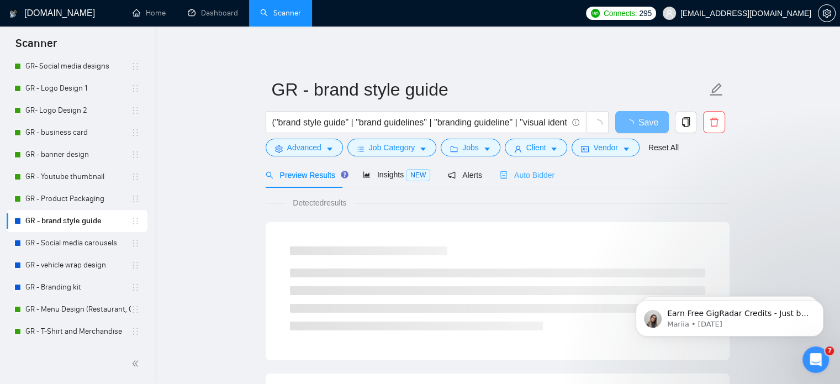
click at [509, 182] on div "Auto Bidder" at bounding box center [527, 175] width 55 height 26
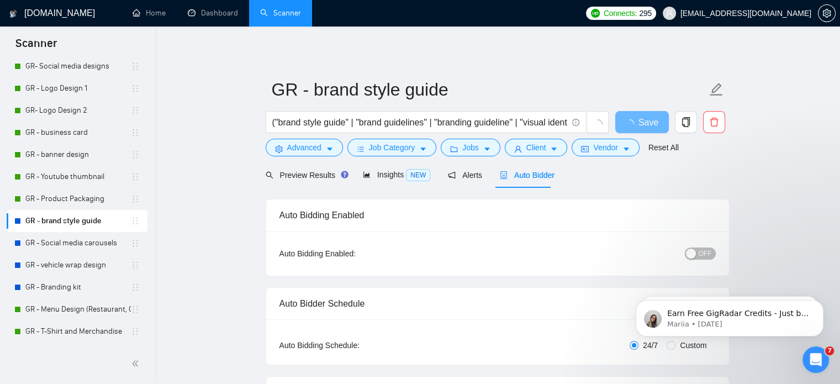
checkbox input "true"
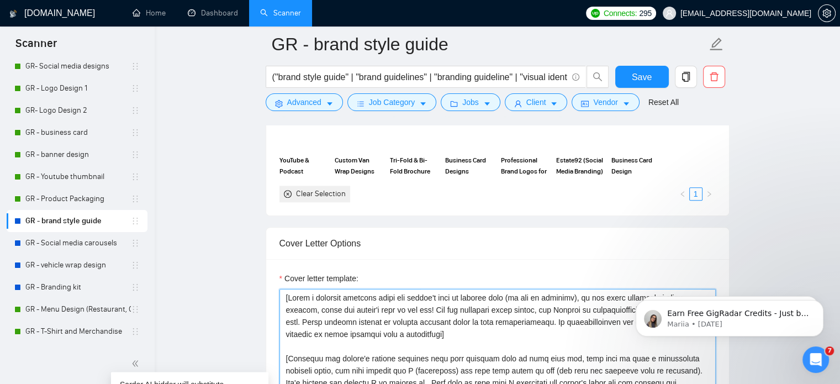
paste textarea "𝐆𝐞𝐭 𝐚 FREE 𝐜𝐨𝐧𝐜𝐞𝐩𝐭 𝐧𝐨𝐭𝐞 𝐰𝐢𝐭𝐡𝐢𝐧 𝐭𝐡𝐞 𝐧𝐞𝐱𝐭 𝟐𝟒 𝐡𝐨𝐮𝐫𝐬 𝐬𝐨 𝐲𝐨𝐮 𝐜𝐚𝐧 𝐬𝐞𝐞 𝐭𝐡𝐞 𝐝𝐢𝐫𝐞𝐜𝐭𝐢𝐨𝐧 𝐛…"
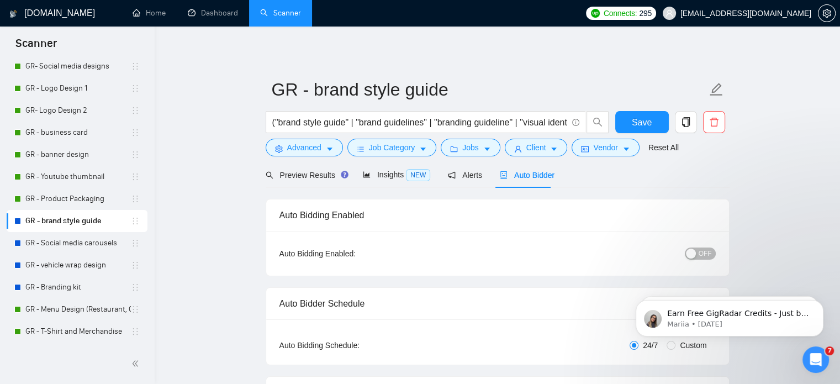
type textarea "Lor i DOLO sitamet cons adipis eli sedd 81 eiusm te inc utl etd mag aliquaeni a…"
click at [696, 255] on div "button" at bounding box center [691, 254] width 10 height 10
click at [637, 122] on div "Reset all filters" at bounding box center [659, 126] width 60 height 19
click at [619, 124] on button "Save" at bounding box center [643, 122] width 54 height 22
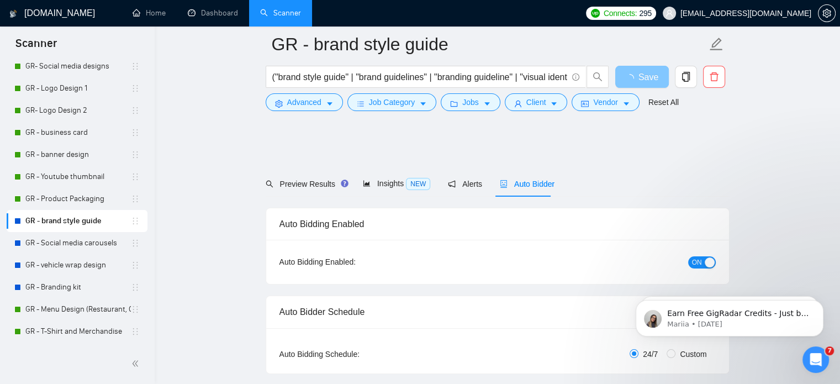
scroll to position [191, 0]
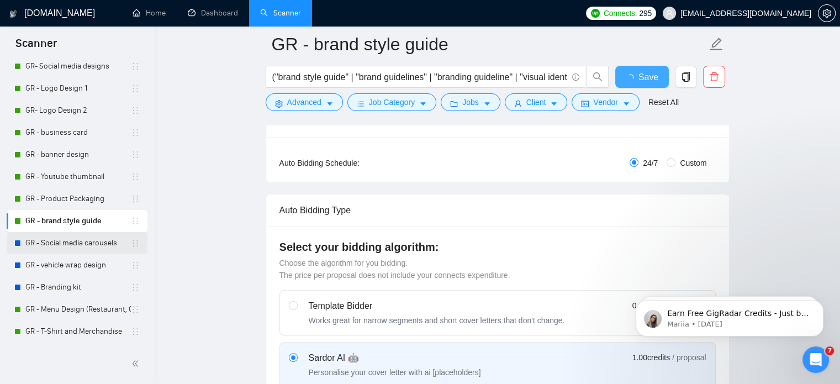
checkbox input "true"
click at [78, 243] on link "GR - Social media carousels" at bounding box center [78, 243] width 106 height 22
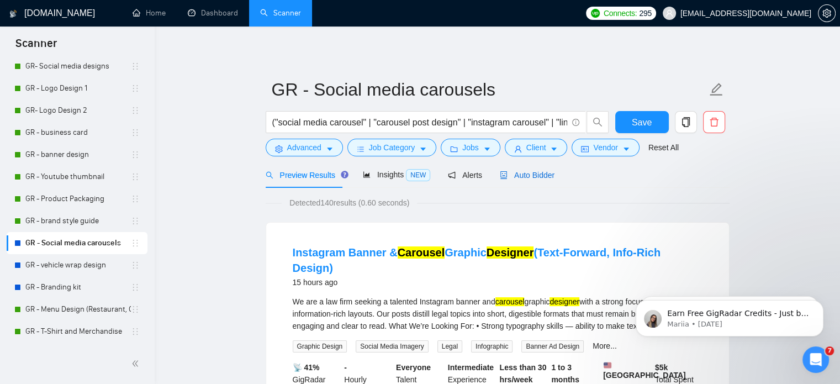
click at [524, 174] on span "Auto Bidder" at bounding box center [527, 175] width 55 height 9
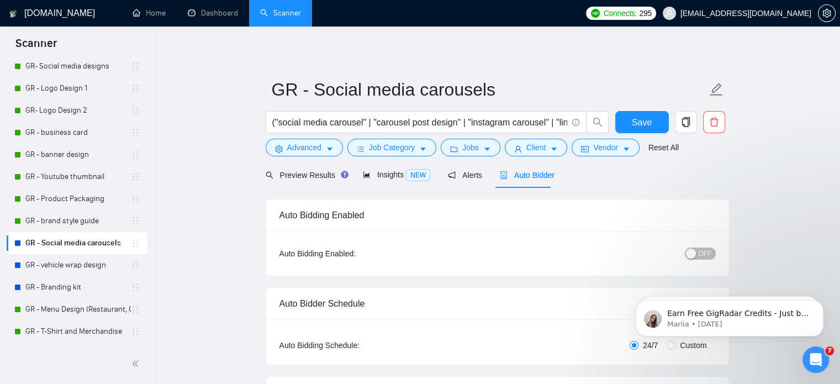
checkbox input "true"
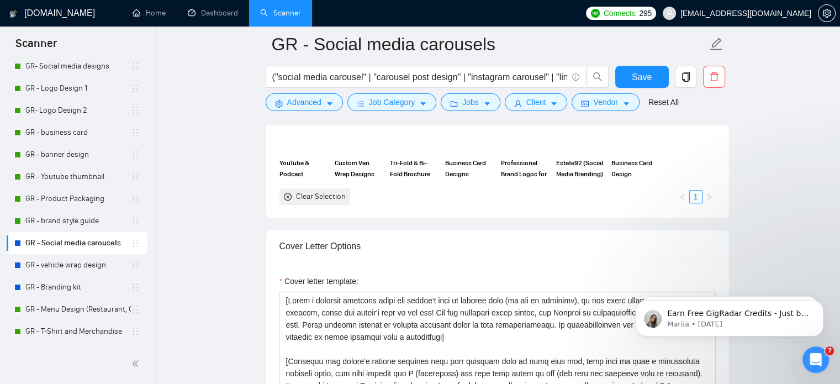
scroll to position [1140, 0]
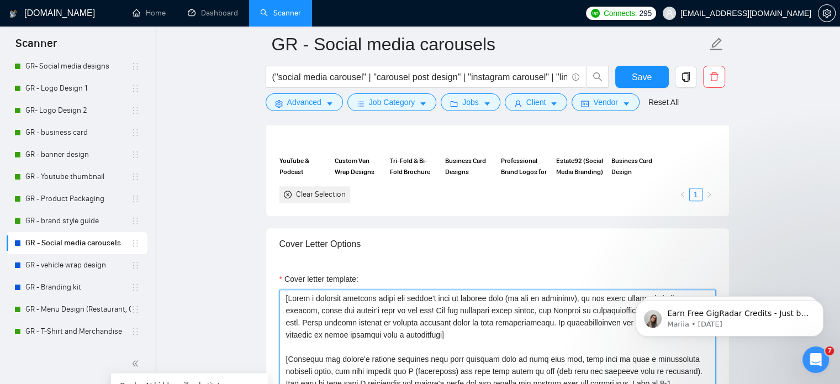
paste textarea "𝐆𝐞𝐭 𝐚 FREE 𝐜𝐨𝐧𝐜𝐞𝐩𝐭 𝐧𝐨𝐭𝐞 𝐰𝐢𝐭𝐡𝐢𝐧 𝐭𝐡𝐞 𝐧𝐞𝐱𝐭 𝟐𝟒 𝐡𝐨𝐮𝐫𝐬 𝐬𝐨 𝐲𝐨𝐮 𝐜𝐚𝐧 𝐬𝐞𝐞 𝐭𝐡𝐞 𝐝𝐢𝐫𝐞𝐜𝐭𝐢𝐨𝐧 𝐛…"
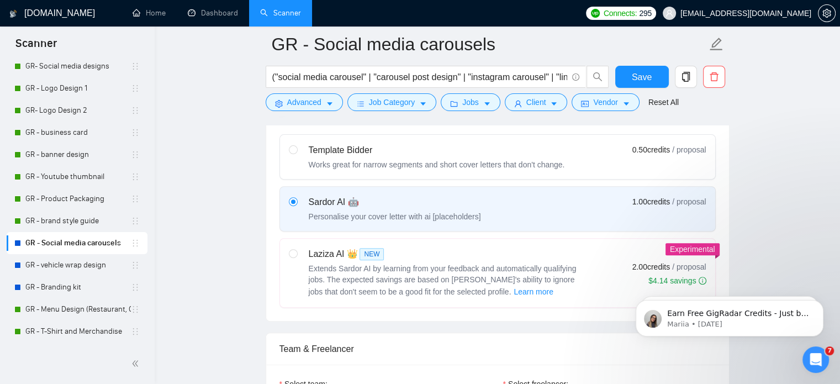
scroll to position [30, 0]
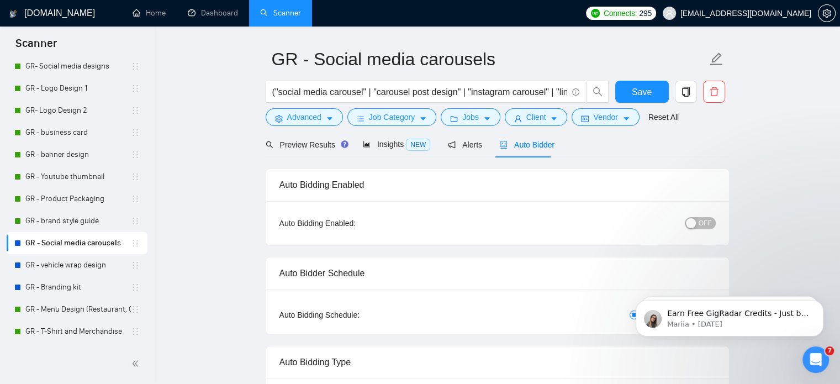
type textarea "Lor i DOLO sitamet cons adipis eli sedd 18 eiusm te inc utl etd mag aliquaeni a…"
click at [702, 223] on span "OFF" at bounding box center [705, 223] width 13 height 12
click at [629, 90] on button "Save" at bounding box center [643, 92] width 54 height 22
checkbox input "true"
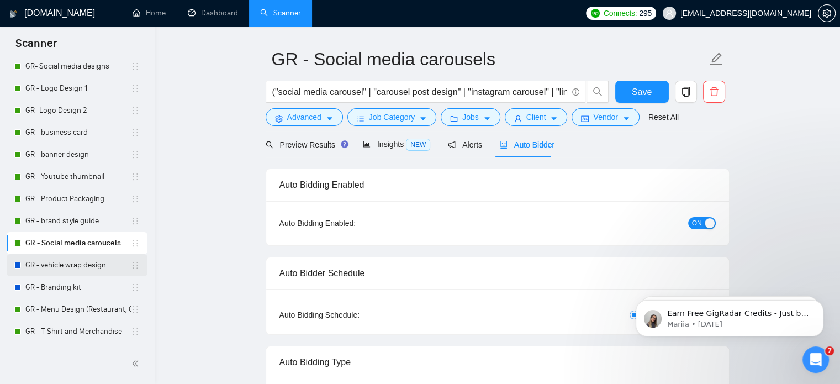
click at [79, 269] on link "GR - vehicle wrap design" at bounding box center [78, 265] width 106 height 22
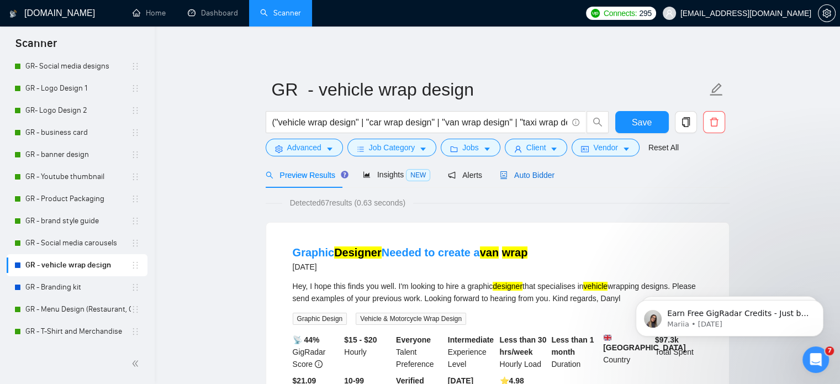
click at [507, 173] on span "Auto Bidder" at bounding box center [527, 175] width 55 height 9
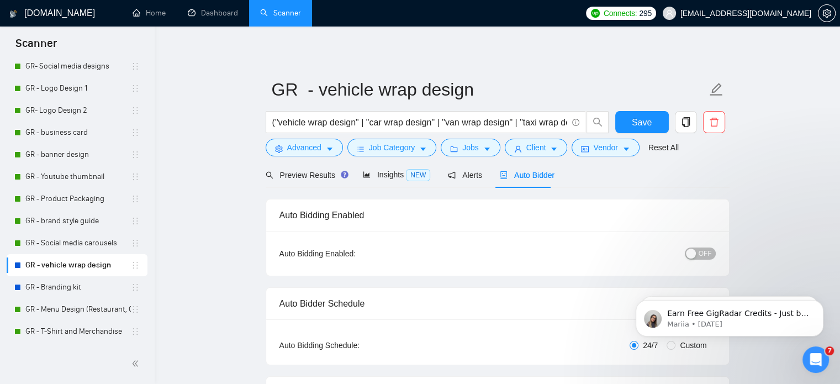
checkbox input "true"
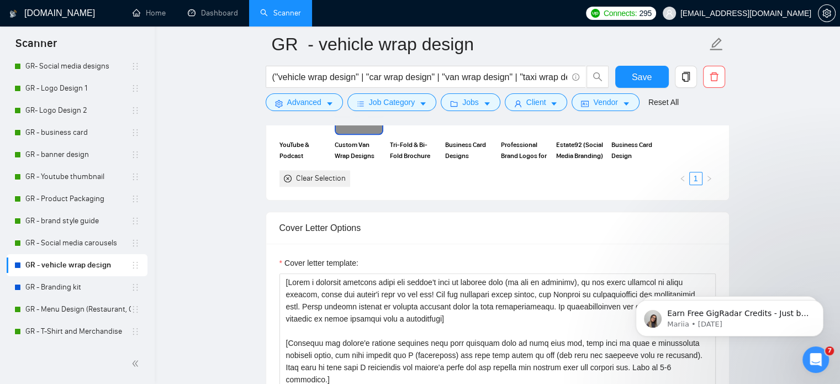
scroll to position [1207, 0]
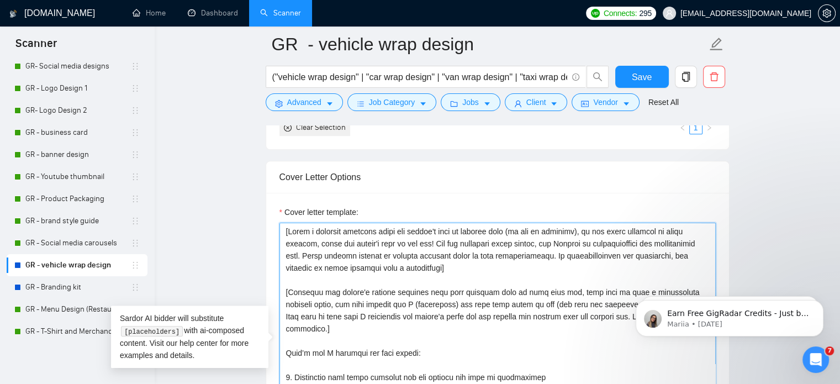
click at [285, 230] on textarea "Cover letter template:" at bounding box center [498, 347] width 437 height 249
paste textarea "𝐆𝐞𝐭 𝐚 FREE 𝐜𝐨𝐧𝐜𝐞𝐩𝐭 𝐧𝐨𝐭𝐞 𝐰𝐢𝐭𝐡𝐢𝐧 𝐭𝐡𝐞 𝐧𝐞𝐱𝐭 𝟐𝟒 𝐡𝐨𝐮𝐫𝐬 𝐬𝐨 𝐲𝐨𝐮 𝐜𝐚𝐧 𝐬𝐞𝐞 𝐭𝐡𝐞 𝐝𝐢𝐫𝐞𝐜𝐭𝐢𝐨𝐧 𝐛…"
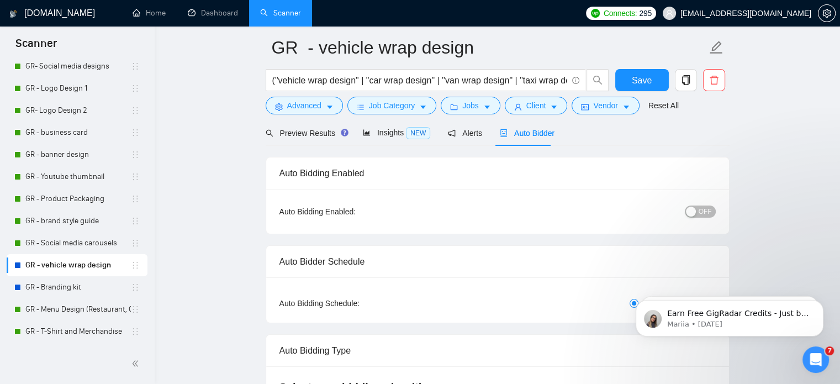
scroll to position [0, 0]
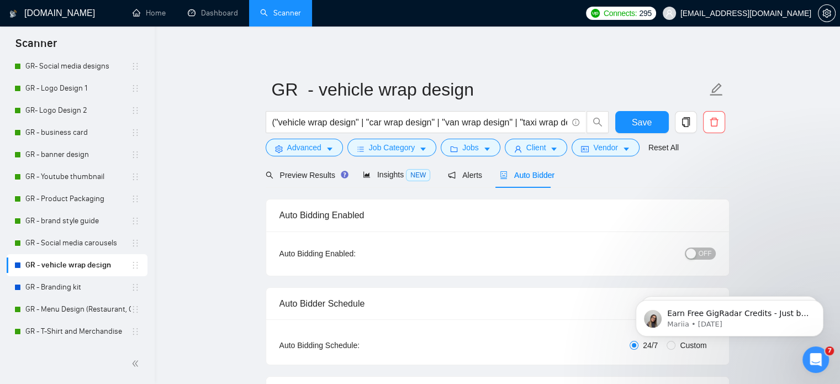
type textarea "Lor i DOLO sitamet cons adipis eli sedd 90 eiusm te inc utl etd mag aliquaeni a…"
click at [705, 254] on span "OFF" at bounding box center [705, 254] width 13 height 12
click at [641, 119] on span "Save" at bounding box center [642, 122] width 20 height 14
checkbox input "true"
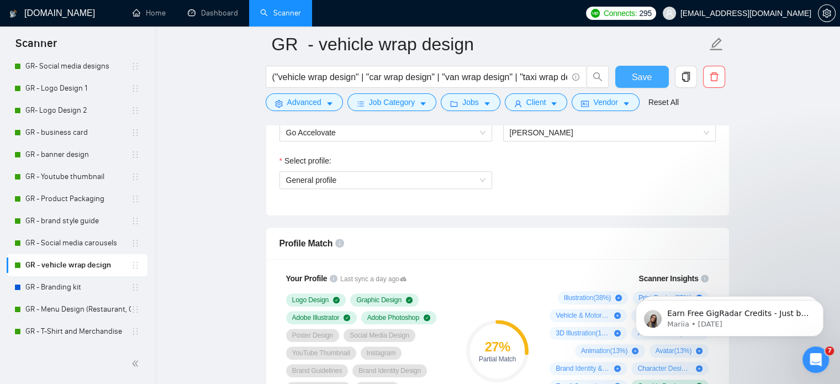
scroll to position [811, 0]
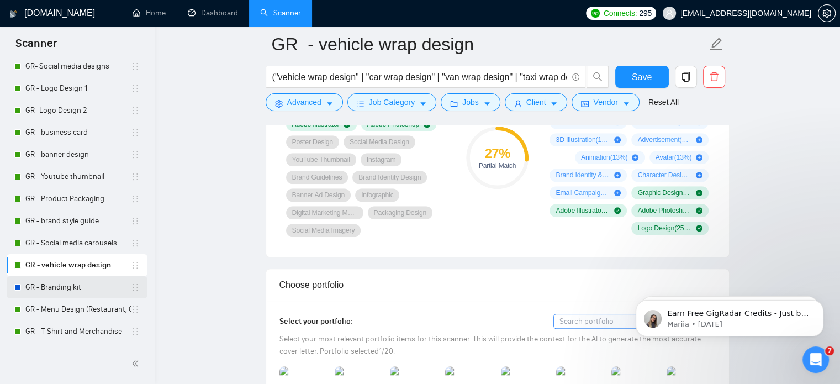
click at [84, 285] on link "GR - Branding kit" at bounding box center [78, 287] width 106 height 22
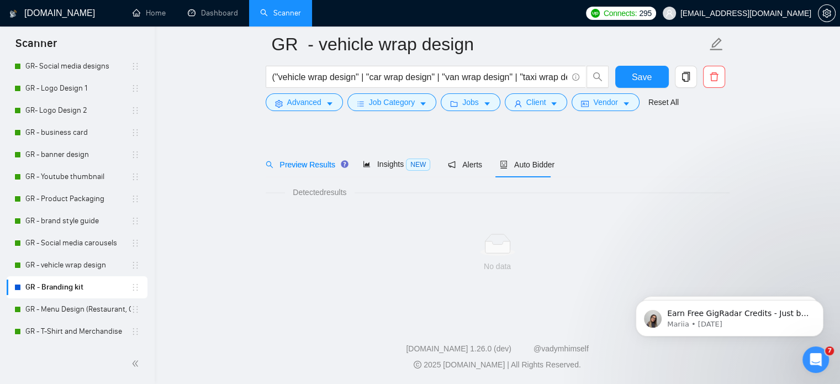
scroll to position [19, 0]
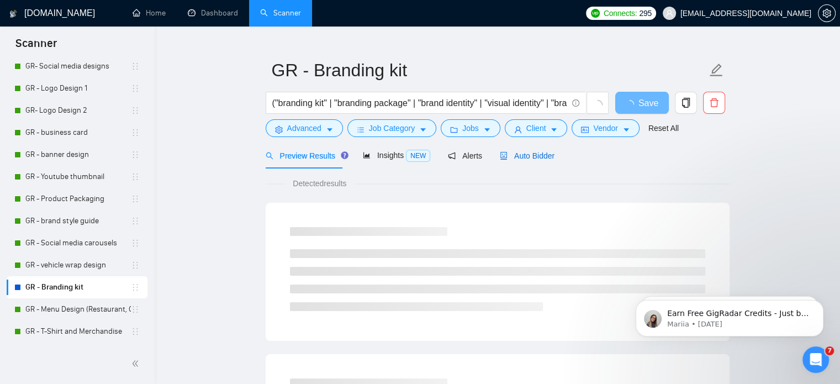
click at [528, 153] on span "Auto Bidder" at bounding box center [527, 155] width 55 height 9
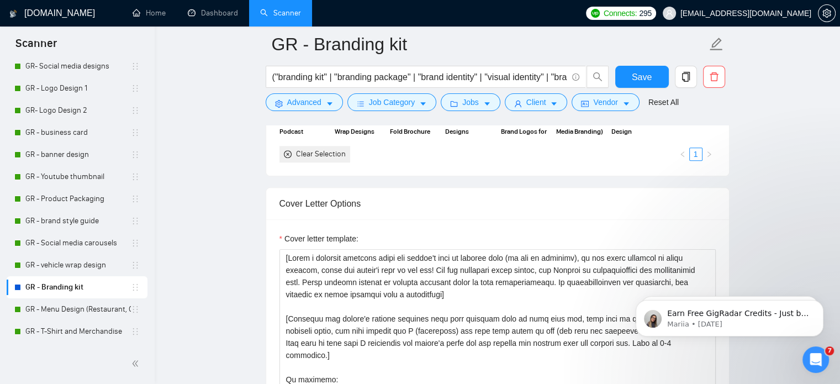
scroll to position [1179, 0]
click at [286, 259] on textarea "Cover letter template:" at bounding box center [498, 372] width 437 height 249
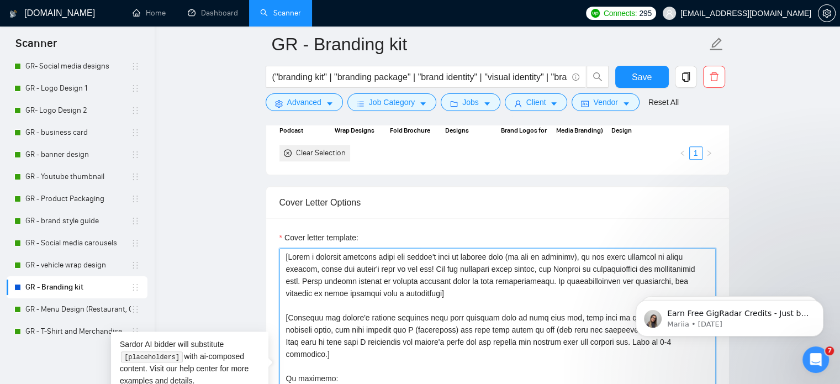
paste textarea "𝐆𝐞𝐭 𝐚 FREE 𝐜𝐨𝐧𝐜𝐞𝐩𝐭 𝐧𝐨𝐭𝐞 𝐰𝐢𝐭𝐡𝐢𝐧 𝐭𝐡𝐞 𝐧𝐞𝐱𝐭 𝟐𝟒 𝐡𝐨𝐮𝐫𝐬 𝐬𝐨 𝐲𝐨𝐮 𝐜𝐚𝐧 𝐬𝐞𝐞 𝐭𝐡𝐞 𝐝𝐢𝐫𝐞𝐜𝐭𝐢𝐨𝐧 𝐛…"
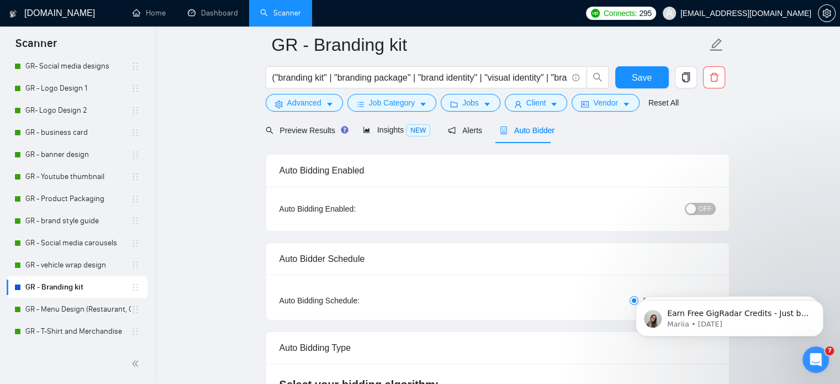
scroll to position [0, 0]
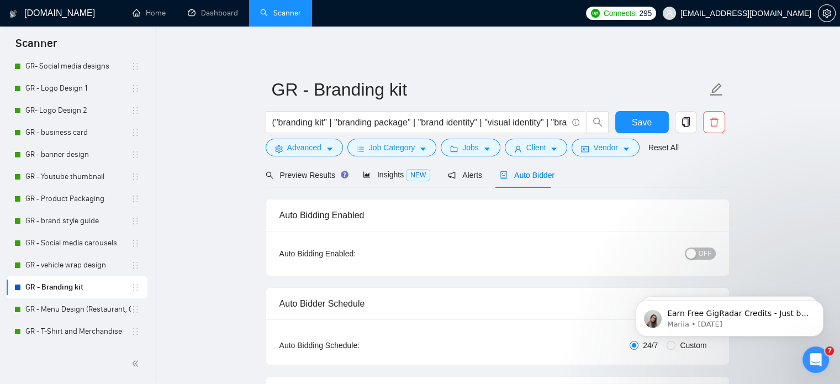
type textarea "Lor i DOLO sitamet cons adipis eli sedd 11 eiusm te inc utl etd mag aliquaeni a…"
click at [703, 254] on span "OFF" at bounding box center [705, 254] width 13 height 12
click at [640, 110] on form "GR - Branding kit ("branding kit" | "branding package" | "brand identity" | "vi…" at bounding box center [498, 117] width 464 height 90
click at [634, 117] on span "Save" at bounding box center [642, 122] width 20 height 14
checkbox input "true"
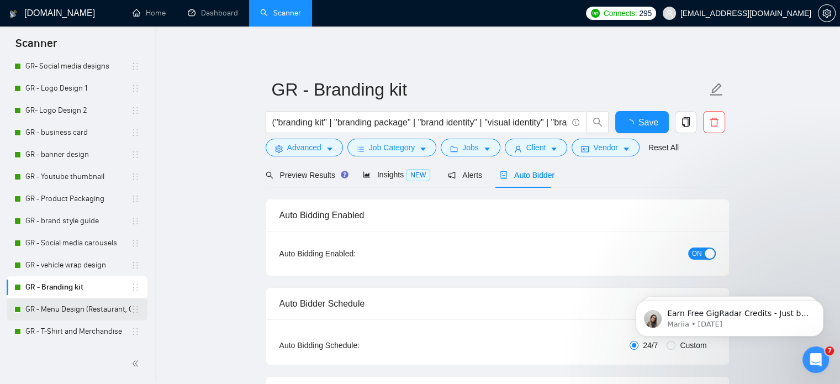
checkbox input "true"
click at [80, 311] on link "GR - Menu Design (Restaurant, Café)" at bounding box center [78, 309] width 106 height 22
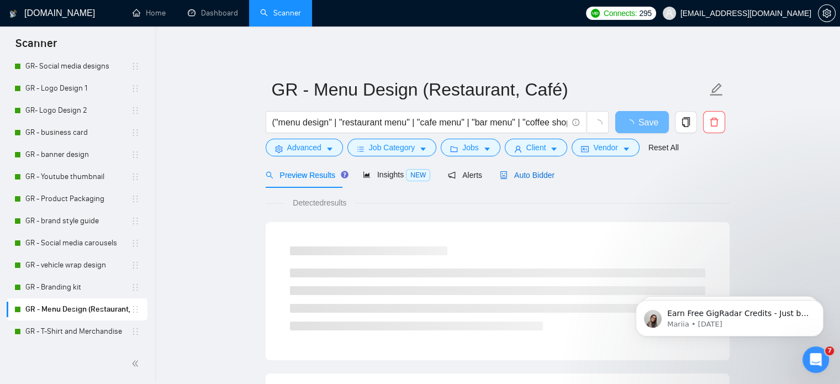
click at [500, 174] on icon "robot" at bounding box center [504, 175] width 8 height 8
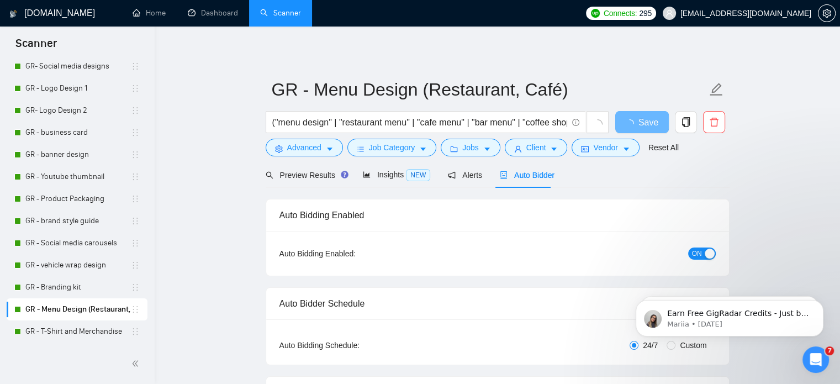
click at [711, 251] on div "button" at bounding box center [710, 254] width 10 height 10
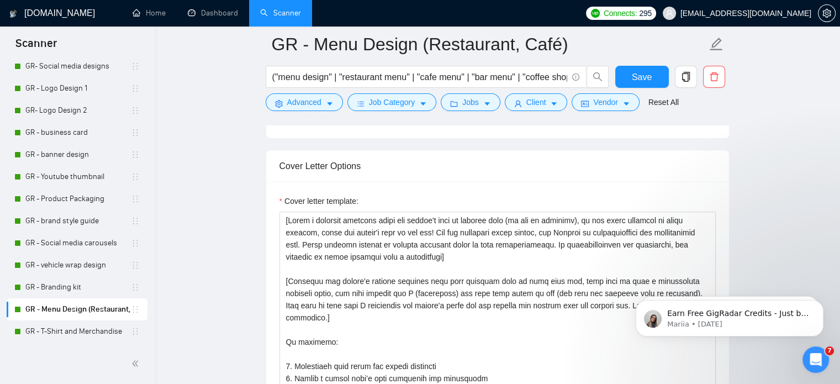
scroll to position [1219, 0]
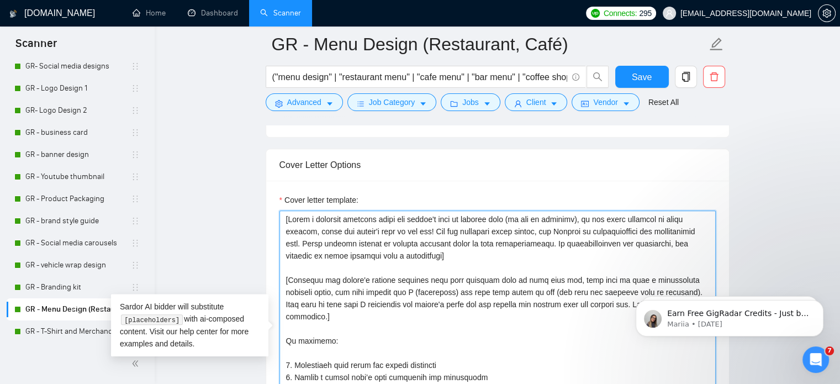
click at [285, 220] on textarea "Cover letter template:" at bounding box center [498, 335] width 437 height 249
paste textarea "𝐆𝐞𝐭 𝐚 FREE 𝐜𝐨𝐧𝐜𝐞𝐩𝐭 𝐧𝐨𝐭𝐞 𝐰𝐢𝐭𝐡𝐢𝐧 𝐭𝐡𝐞 𝐧𝐞𝐱𝐭 𝟐𝟒 𝐡𝐨𝐮𝐫𝐬 𝐬𝐨 𝐲𝐨𝐮 𝐜𝐚𝐧 𝐬𝐞𝐞 𝐭𝐡𝐞 𝐝𝐢𝐫𝐞𝐜𝐭𝐢𝐨𝐧 𝐛…"
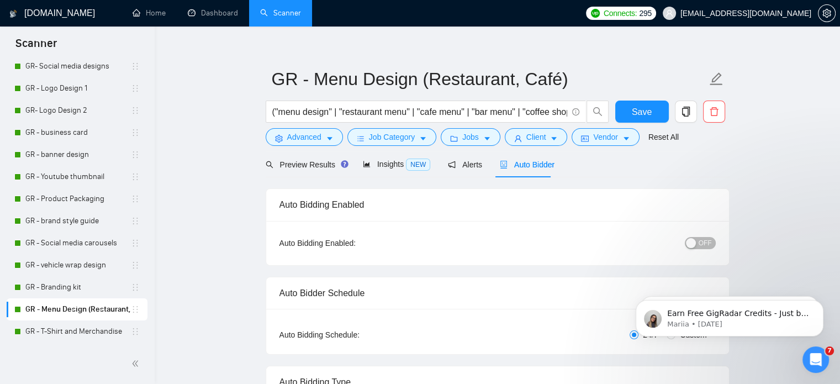
scroll to position [0, 0]
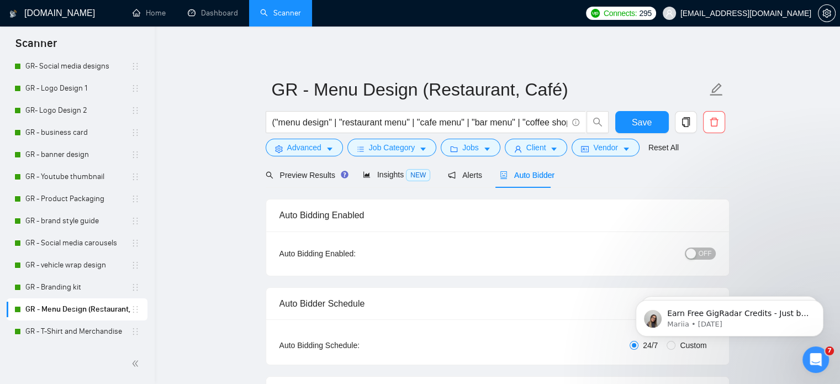
type textarea "Lor i DOLO sitamet cons adipis eli sedd 61 eiusm te inc utl etd mag aliquaeni a…"
click at [703, 254] on span "OFF" at bounding box center [705, 254] width 13 height 12
click at [636, 126] on span "Save" at bounding box center [642, 122] width 20 height 14
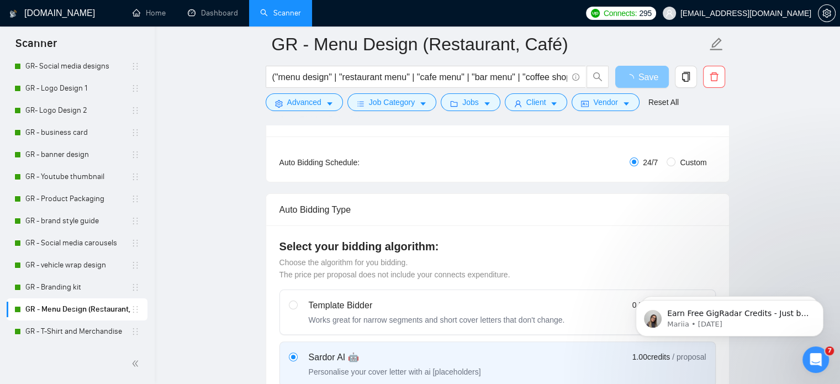
scroll to position [33, 0]
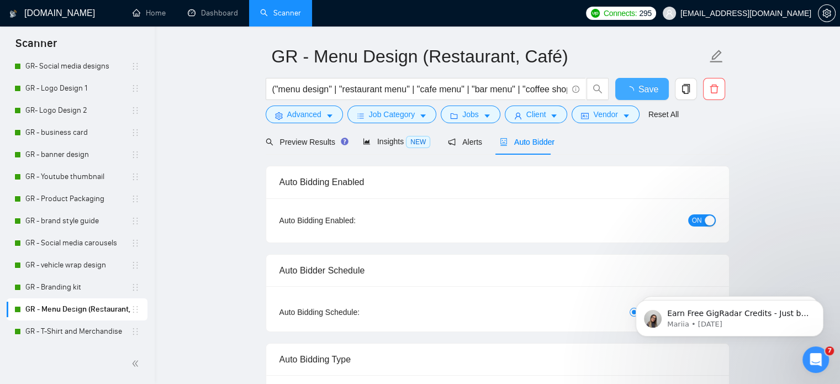
checkbox input "true"
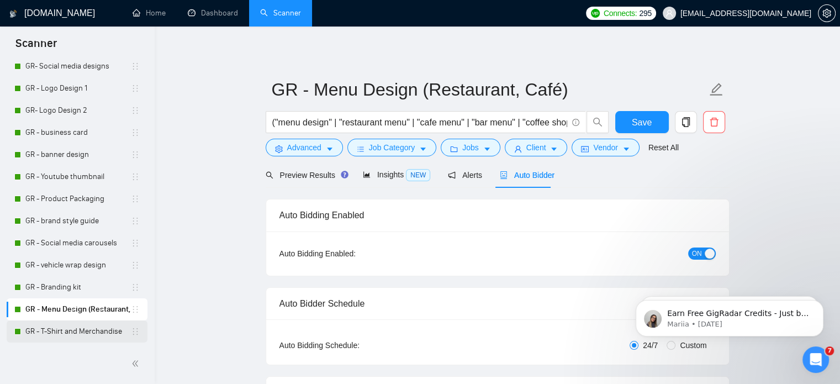
click at [52, 331] on link "GR - T-Shirt and Merchandise" at bounding box center [78, 331] width 106 height 22
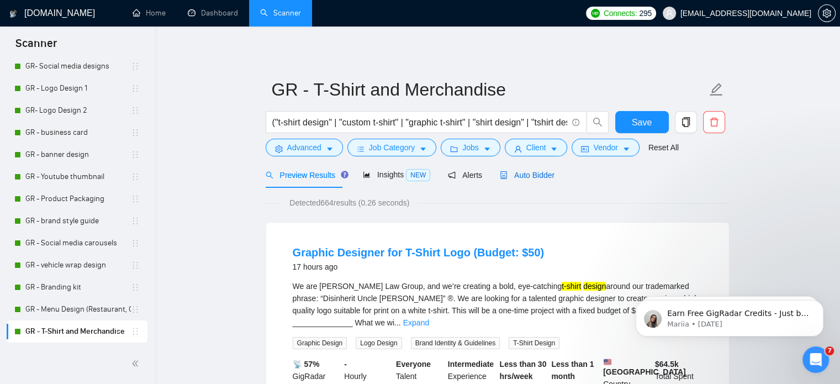
click at [515, 177] on span "Auto Bidder" at bounding box center [527, 175] width 55 height 9
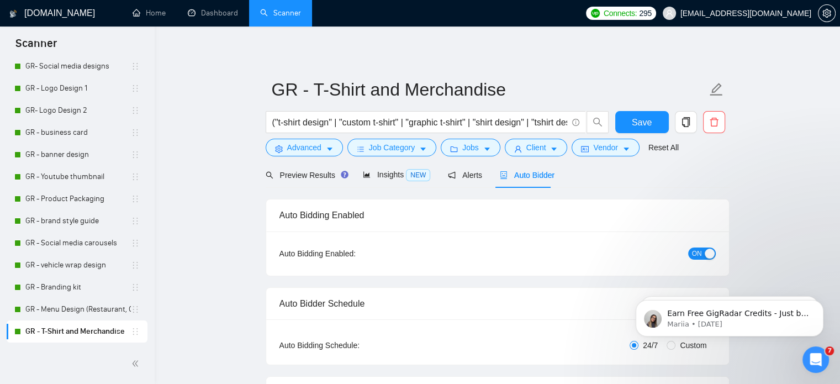
checkbox input "true"
click at [700, 248] on span "ON" at bounding box center [697, 254] width 10 height 12
click at [654, 124] on button "Save" at bounding box center [643, 122] width 54 height 22
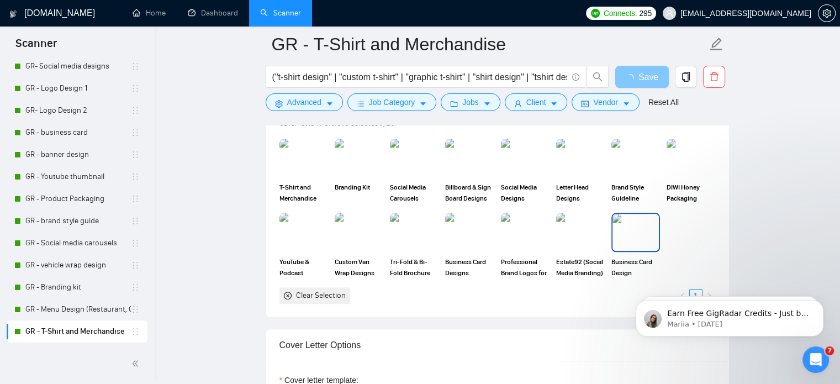
scroll to position [1039, 0]
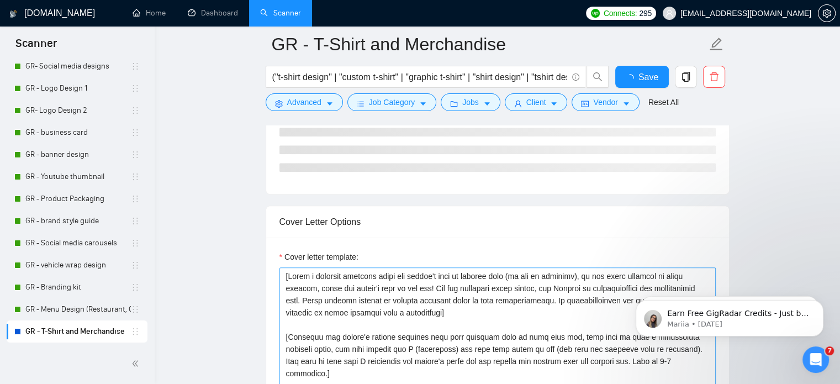
checkbox input "true"
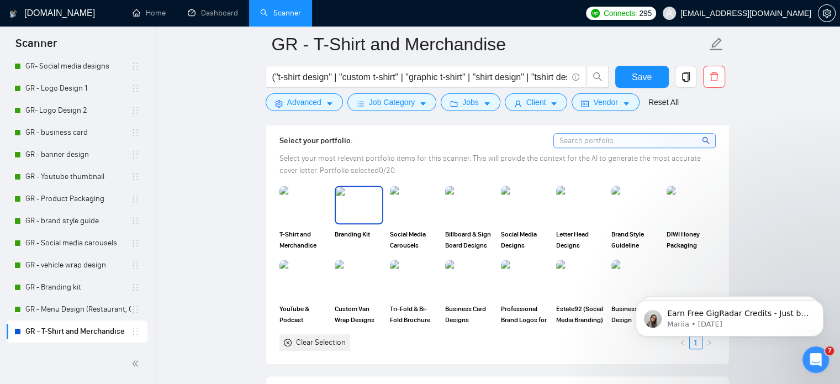
scroll to position [976, 0]
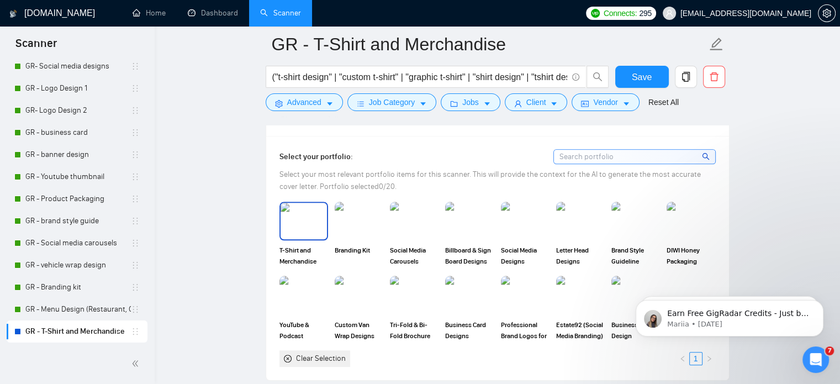
click at [298, 227] on img at bounding box center [304, 221] width 46 height 36
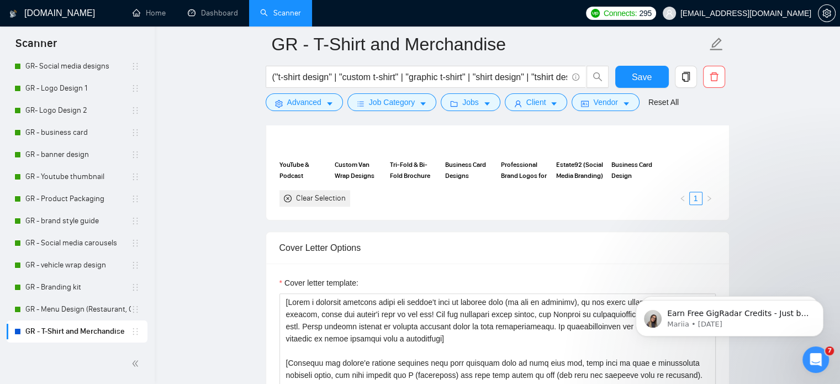
scroll to position [1138, 0]
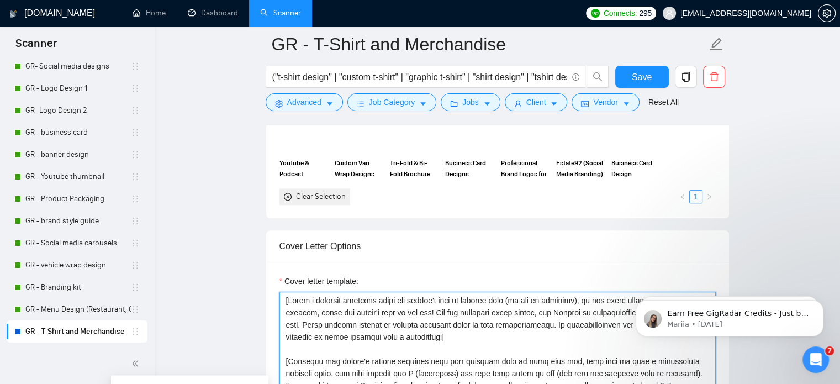
paste textarea "𝐆𝐞𝐭 𝐚 FREE 𝐜𝐨𝐧𝐜𝐞𝐩𝐭 𝐧𝐨𝐭𝐞 𝐰𝐢𝐭𝐡𝐢𝐧 𝐭𝐡𝐞 𝐧𝐞𝐱𝐭 𝟐𝟒 𝐡𝐨𝐮𝐫𝐬 𝐬𝐨 𝐲𝐨𝐮 𝐜𝐚𝐧 𝐬𝐞𝐞 𝐭𝐡𝐞 𝐝𝐢𝐫𝐞𝐜𝐭𝐢𝐨𝐧 𝐛…"
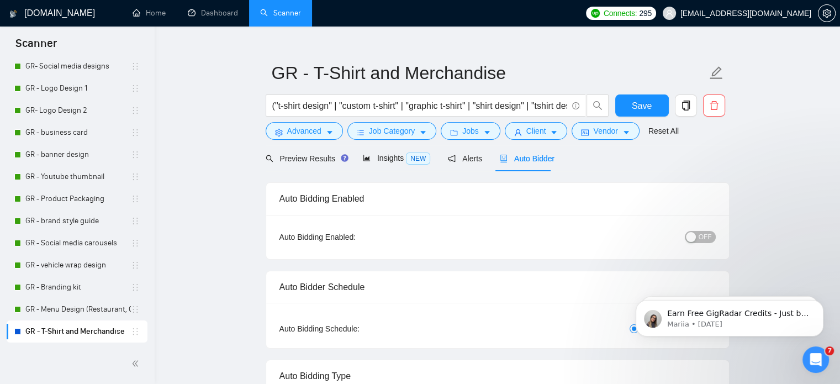
scroll to position [0, 0]
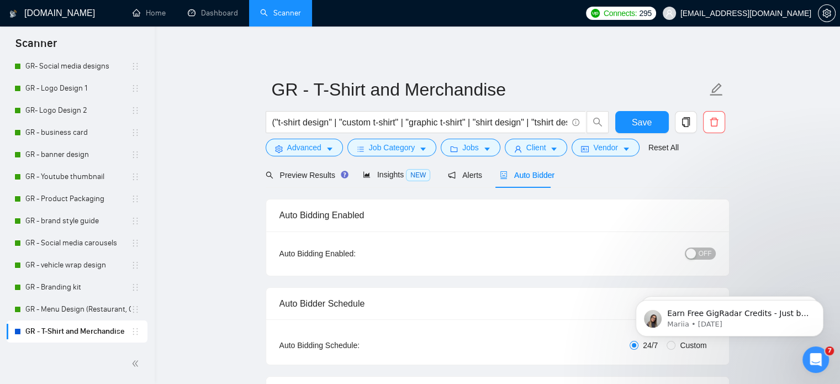
type textarea "Lor i DOLO sitamet cons adipis eli sedd 01 eiusm te inc utl etd mag aliquaeni a…"
click at [703, 245] on div "OFF" at bounding box center [642, 254] width 145 height 18
click at [696, 251] on div "button" at bounding box center [691, 254] width 10 height 10
click at [634, 123] on span "Save" at bounding box center [642, 122] width 20 height 14
checkbox input "true"
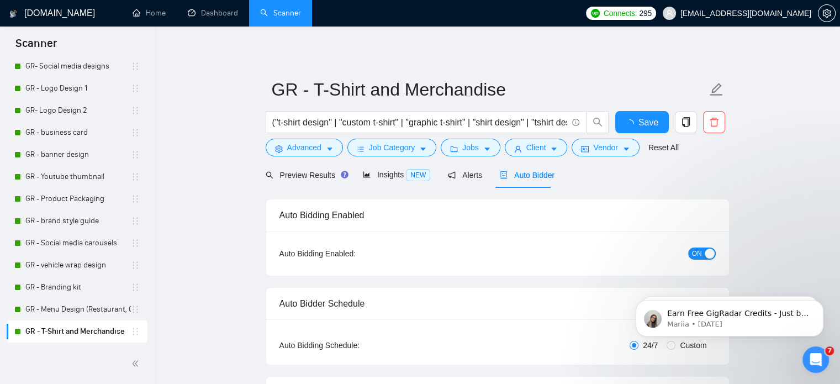
checkbox input "true"
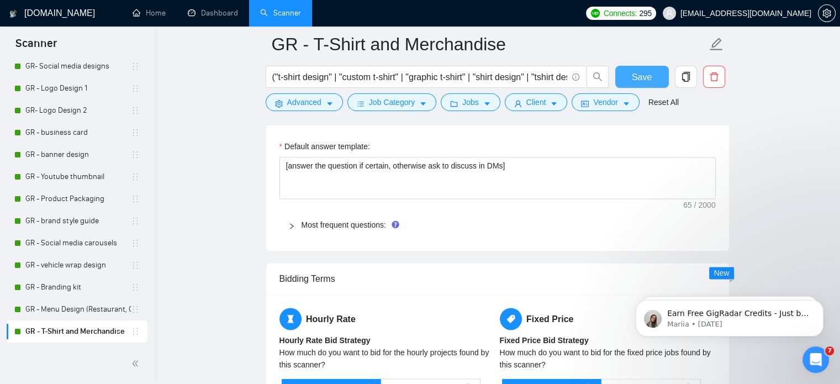
scroll to position [1622, 0]
